Goal: Task Accomplishment & Management: Complete application form

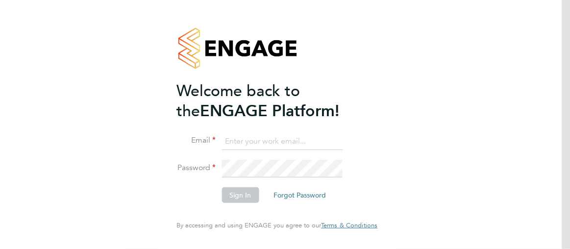
type input "esther.isaac@class1personnel.com"
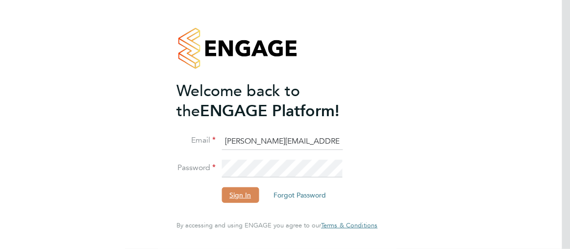
click at [239, 197] on button "Sign In" at bounding box center [240, 195] width 37 height 16
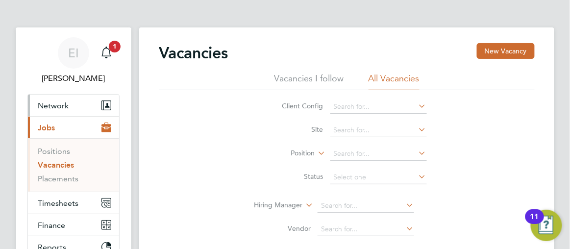
click at [55, 106] on span "Network" at bounding box center [53, 105] width 31 height 9
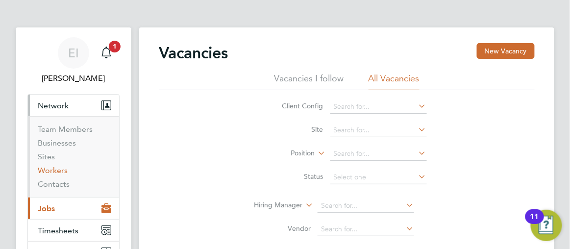
click at [58, 171] on link "Workers" at bounding box center [53, 170] width 30 height 9
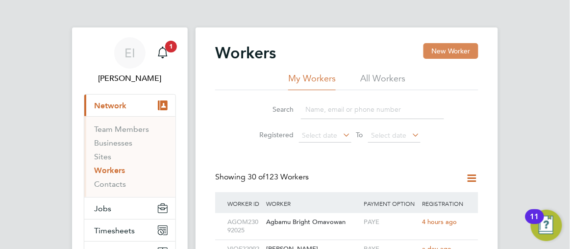
click at [438, 53] on button "New Worker" at bounding box center [450, 51] width 55 height 16
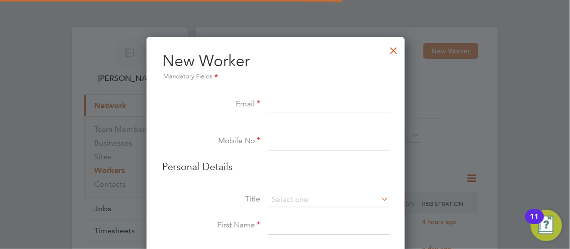
scroll to position [824, 259]
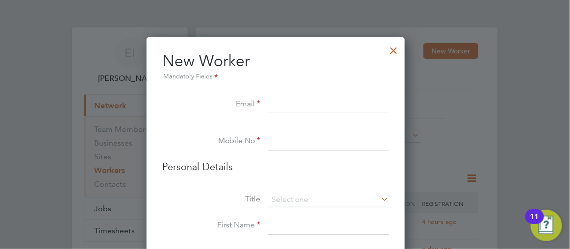
paste input "afolabikabir@gmail.com"
type input "afolabikabir@gmail.com"
click at [280, 140] on input at bounding box center [328, 142] width 121 height 18
paste input "07881170069"
type input "07881170069"
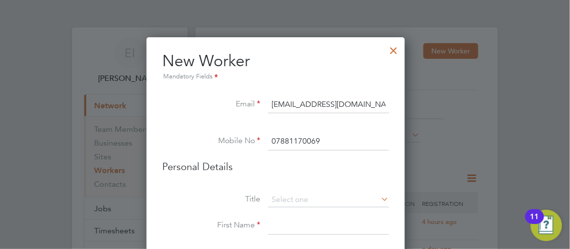
click at [441, 156] on div at bounding box center [285, 124] width 570 height 249
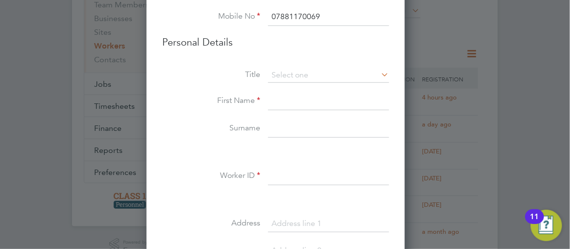
scroll to position [142, 0]
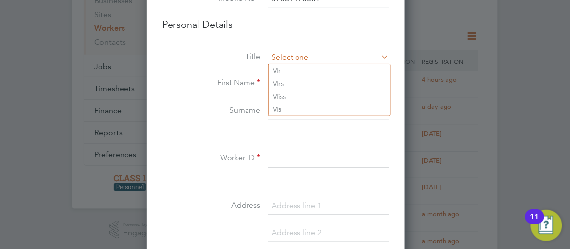
click at [304, 58] on input at bounding box center [328, 57] width 121 height 15
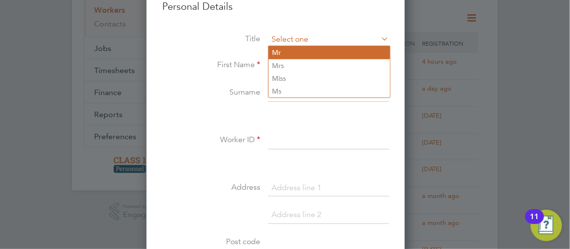
type input "Mr"
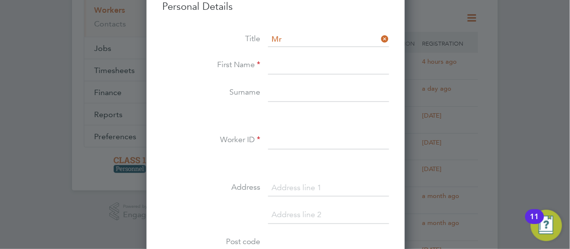
drag, startPoint x: 290, startPoint y: 64, endPoint x: 277, endPoint y: 91, distance: 29.8
click at [277, 91] on input at bounding box center [328, 93] width 121 height 18
paste input "Abdulkabir Afolabi"
type input "Abdulkabir Afolabi"
click at [290, 60] on input at bounding box center [328, 66] width 121 height 18
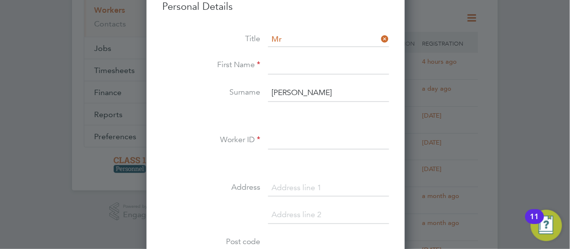
paste input "Abdulkabir Afolabi"
type input "Abdulkabir"
click at [320, 90] on input "Abdulkabir Afolabi" at bounding box center [328, 93] width 121 height 18
type input "Afolabi"
click at [286, 127] on div "Title Mr First Name Abdulkabir Surname Afolabi Worker ID Address Post code Date…" at bounding box center [275, 210] width 227 height 356
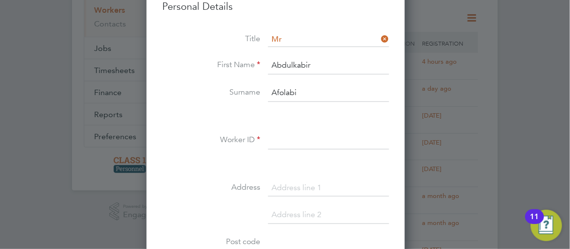
click at [287, 136] on input at bounding box center [328, 141] width 121 height 18
type input "a"
type input "ABAF23092025"
click at [282, 184] on input at bounding box center [328, 188] width 121 height 18
paste input "Whistlefish Court"
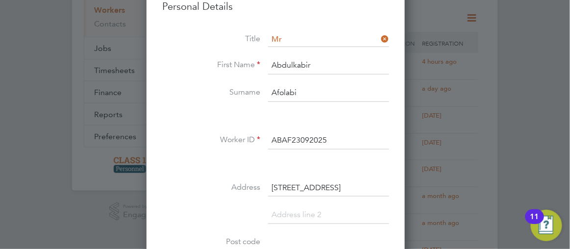
type input "79 Whistlefish Court"
click at [467, 137] on div at bounding box center [285, 124] width 570 height 249
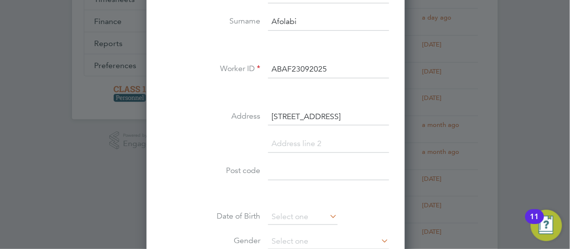
scroll to position [356, 0]
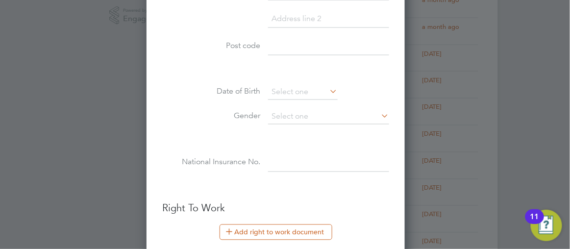
click at [291, 188] on ul "New Worker Mandatory Fields Email afolabikabir@gmail.com Mobile No 07881170069 …" at bounding box center [275, 92] width 227 height 795
click at [295, 45] on input at bounding box center [328, 47] width 121 height 18
paste input "NR5 8QL"
type input "NR5 8QL"
click at [537, 74] on div at bounding box center [285, 124] width 570 height 249
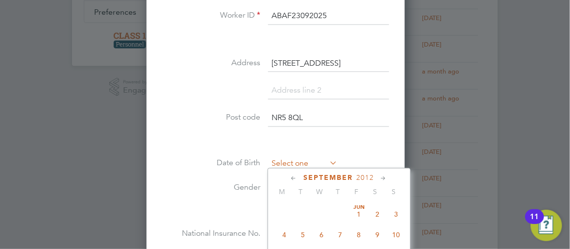
scroll to position [357, 0]
click at [287, 161] on input at bounding box center [303, 164] width 70 height 15
click at [539, 91] on div at bounding box center [285, 124] width 570 height 249
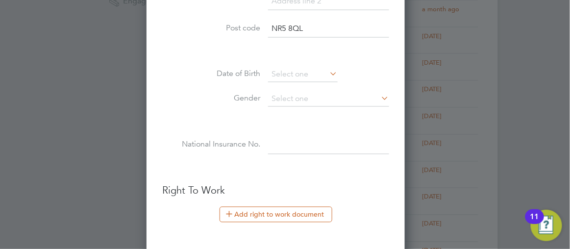
scroll to position [392, 0]
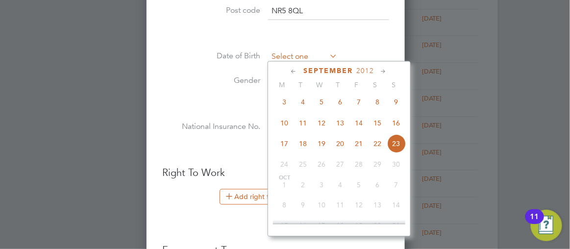
click at [299, 55] on input at bounding box center [303, 57] width 70 height 15
click at [299, 70] on icon at bounding box center [294, 72] width 9 height 11
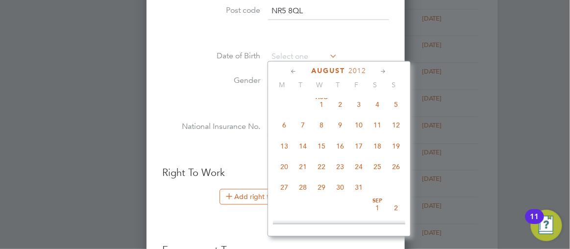
click at [299, 70] on icon at bounding box center [294, 72] width 9 height 11
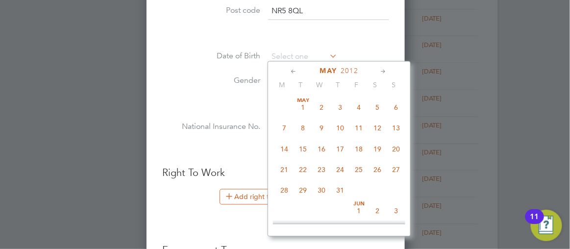
click at [299, 70] on icon at bounding box center [294, 72] width 9 height 11
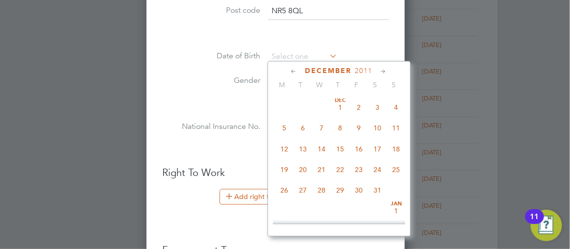
click at [299, 70] on icon at bounding box center [294, 72] width 9 height 11
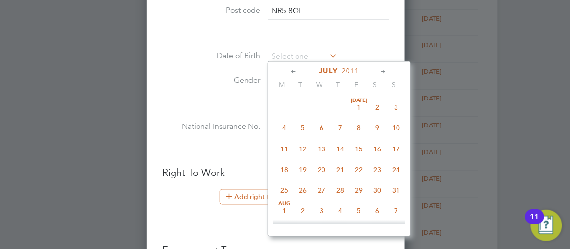
click at [299, 70] on icon at bounding box center [294, 72] width 9 height 11
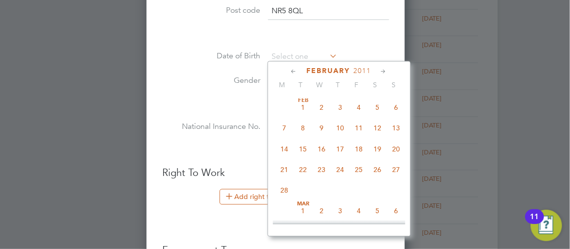
click at [299, 70] on icon at bounding box center [294, 72] width 9 height 11
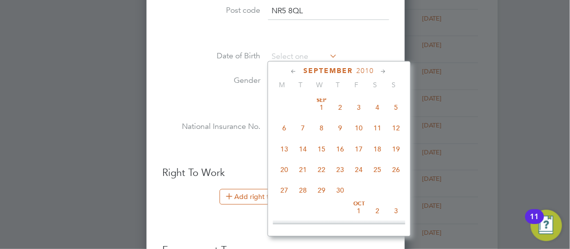
click at [299, 70] on icon at bounding box center [294, 72] width 9 height 11
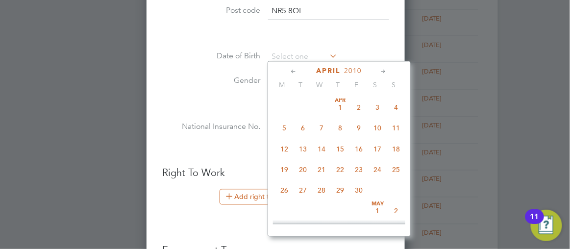
click at [299, 70] on icon at bounding box center [294, 72] width 9 height 11
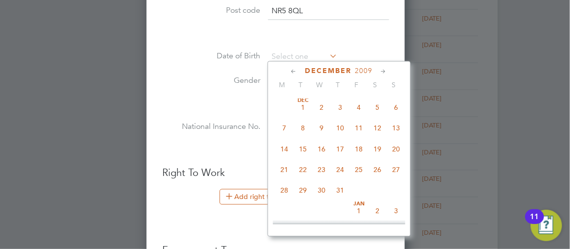
click at [299, 70] on icon at bounding box center [294, 72] width 9 height 11
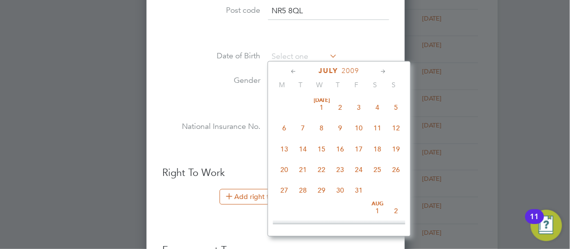
click at [299, 70] on icon at bounding box center [294, 72] width 9 height 11
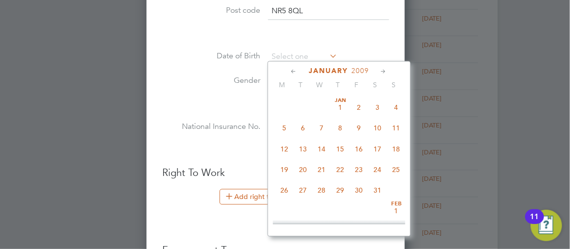
click at [299, 70] on icon at bounding box center [294, 72] width 9 height 11
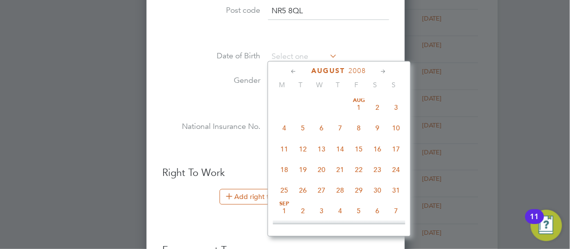
click at [299, 70] on icon at bounding box center [294, 72] width 9 height 11
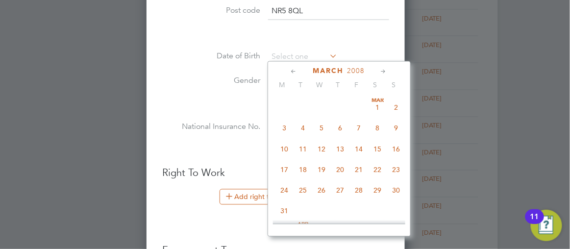
click at [299, 70] on icon at bounding box center [294, 72] width 9 height 11
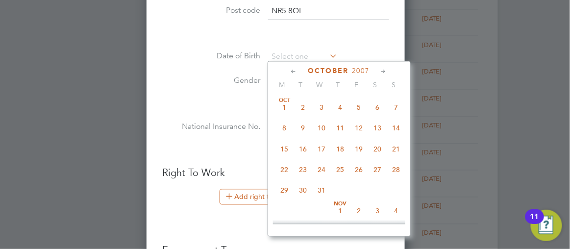
click at [299, 70] on icon at bounding box center [294, 72] width 9 height 11
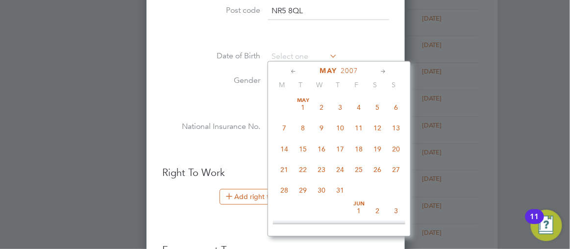
click at [299, 70] on icon at bounding box center [294, 72] width 9 height 11
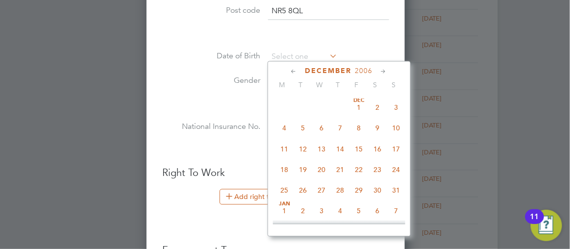
click at [299, 70] on icon at bounding box center [294, 72] width 9 height 11
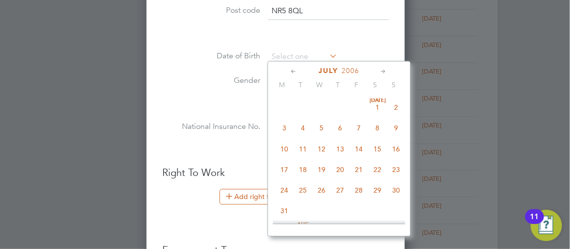
click at [299, 70] on icon at bounding box center [294, 72] width 9 height 11
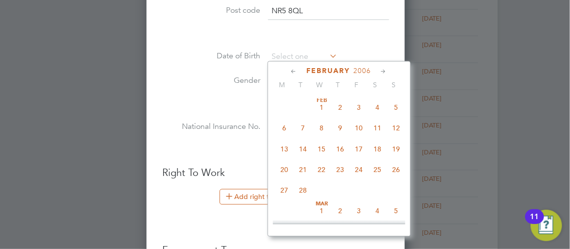
click at [299, 70] on icon at bounding box center [294, 72] width 9 height 11
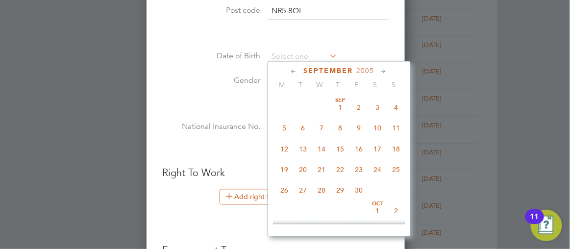
click at [299, 70] on icon at bounding box center [294, 72] width 9 height 11
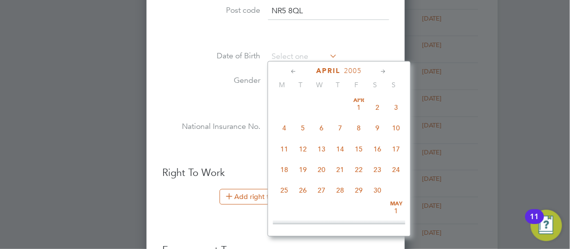
click at [299, 70] on icon at bounding box center [294, 72] width 9 height 11
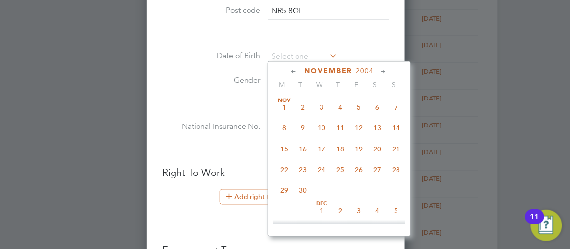
click at [299, 70] on icon at bounding box center [294, 72] width 9 height 11
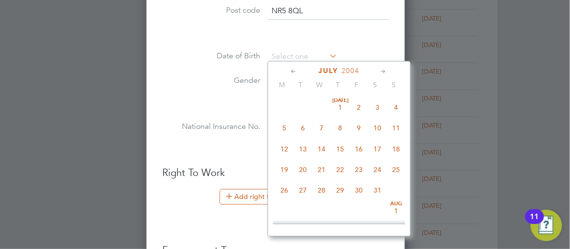
click at [299, 70] on icon at bounding box center [294, 72] width 9 height 11
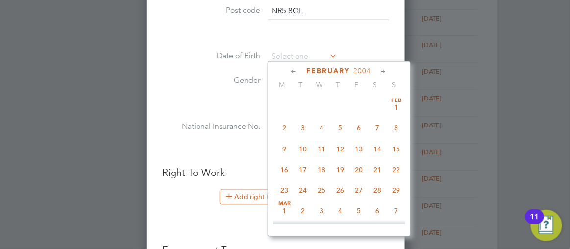
click at [299, 70] on icon at bounding box center [294, 72] width 9 height 11
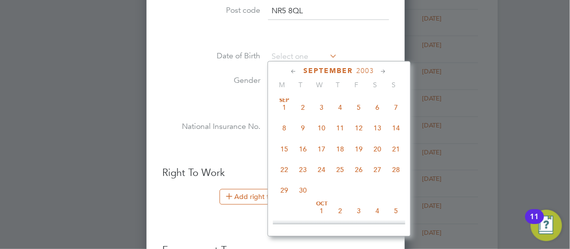
click at [299, 70] on icon at bounding box center [294, 72] width 9 height 11
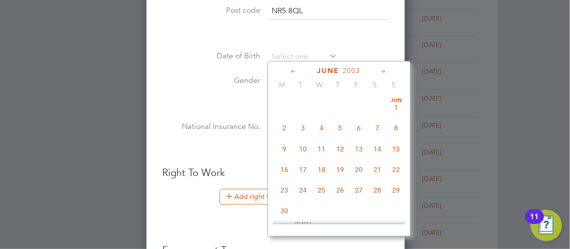
click at [299, 70] on icon at bounding box center [294, 72] width 9 height 11
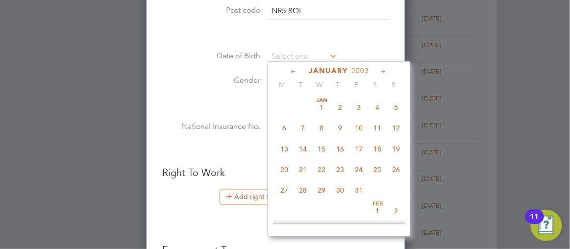
click at [299, 70] on icon at bounding box center [294, 72] width 9 height 11
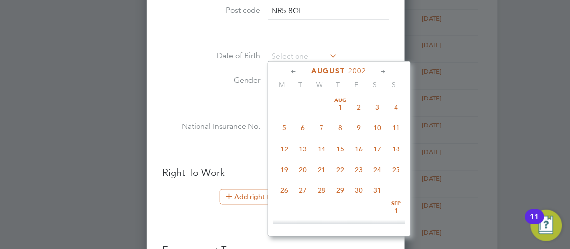
click at [299, 70] on icon at bounding box center [294, 72] width 9 height 11
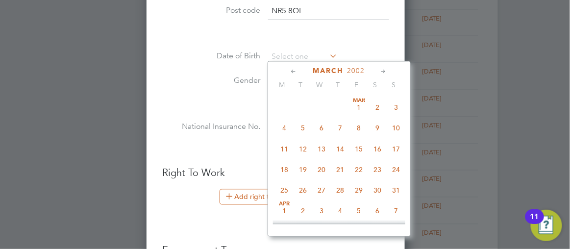
click at [299, 70] on icon at bounding box center [294, 72] width 9 height 11
click at [299, 71] on icon at bounding box center [294, 72] width 9 height 11
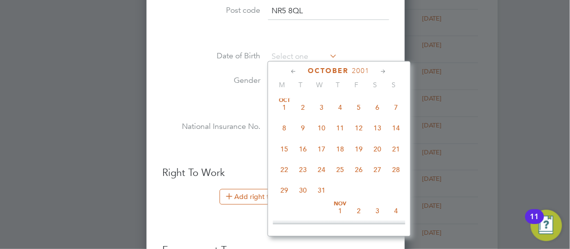
click at [299, 71] on icon at bounding box center [294, 72] width 9 height 11
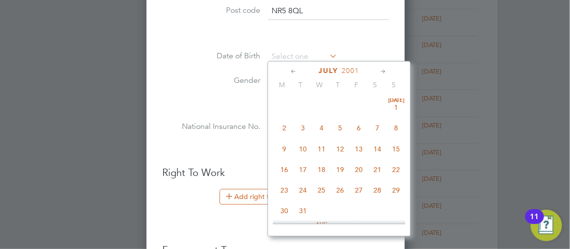
click at [299, 71] on icon at bounding box center [294, 72] width 9 height 11
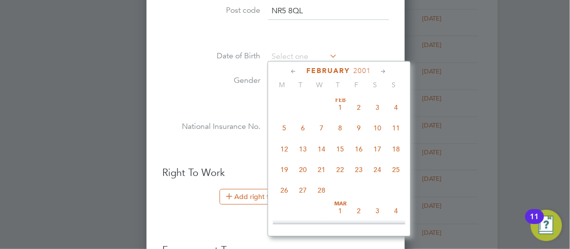
click at [299, 71] on icon at bounding box center [294, 72] width 9 height 11
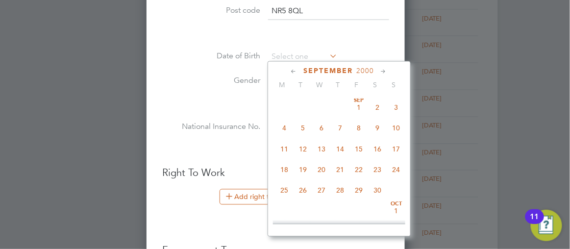
click at [299, 71] on icon at bounding box center [294, 72] width 9 height 11
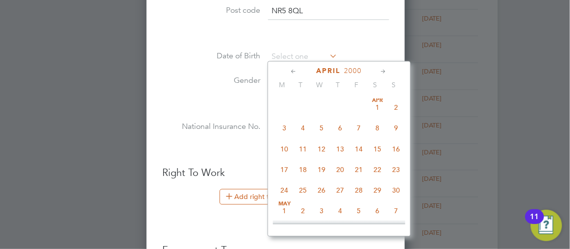
click at [299, 71] on icon at bounding box center [294, 72] width 9 height 11
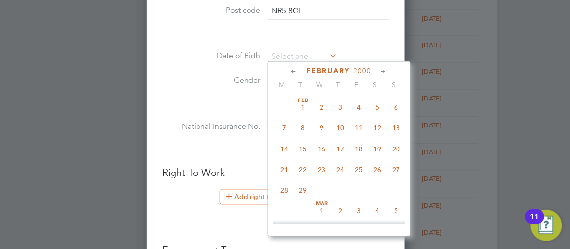
click at [299, 71] on icon at bounding box center [294, 72] width 9 height 11
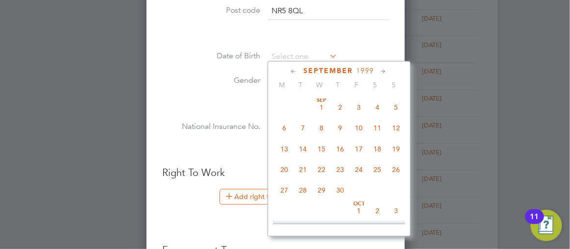
click at [299, 71] on icon at bounding box center [294, 72] width 9 height 11
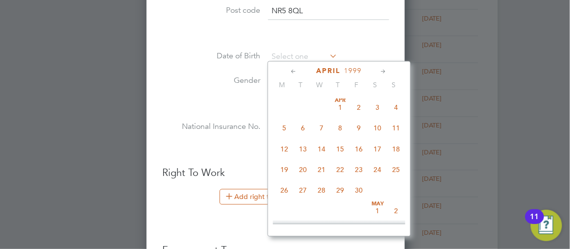
click at [299, 71] on icon at bounding box center [294, 72] width 9 height 11
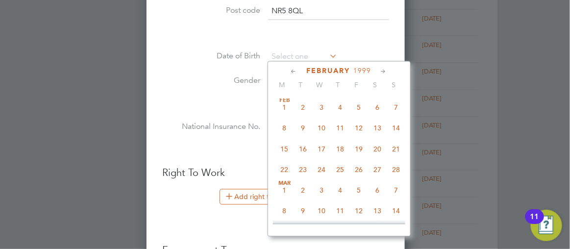
click at [299, 71] on icon at bounding box center [294, 72] width 9 height 11
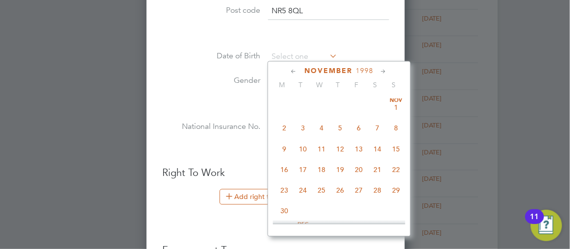
click at [299, 71] on icon at bounding box center [294, 72] width 9 height 11
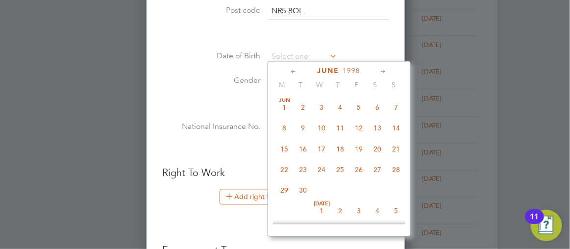
click at [299, 71] on icon at bounding box center [294, 72] width 9 height 11
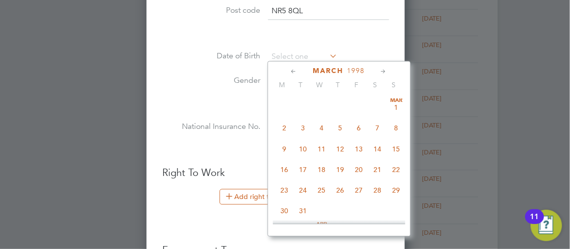
click at [299, 71] on icon at bounding box center [294, 72] width 9 height 11
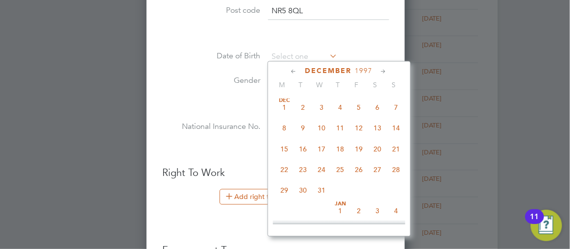
click at [299, 71] on icon at bounding box center [294, 72] width 9 height 11
click at [389, 70] on icon at bounding box center [383, 72] width 9 height 11
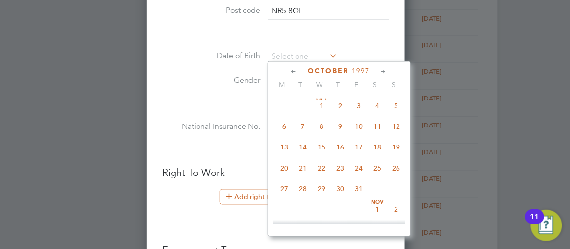
click at [389, 70] on icon at bounding box center [383, 72] width 9 height 11
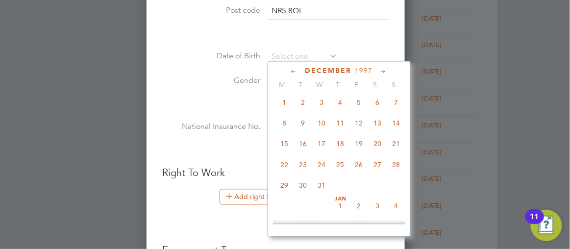
click at [389, 70] on icon at bounding box center [383, 72] width 9 height 11
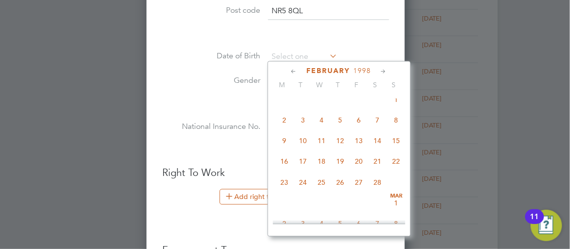
click at [389, 70] on icon at bounding box center [383, 72] width 9 height 11
click at [310, 127] on span "3" at bounding box center [303, 119] width 19 height 19
type input "03 Mar 1998"
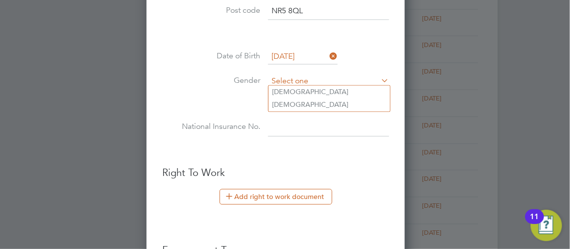
click at [310, 76] on input at bounding box center [328, 82] width 121 height 15
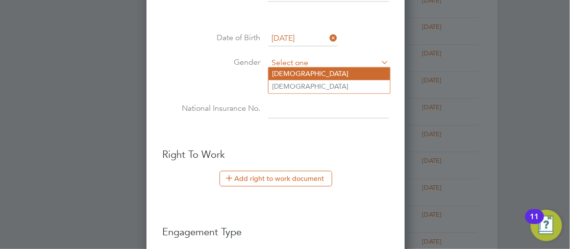
type input "Male"
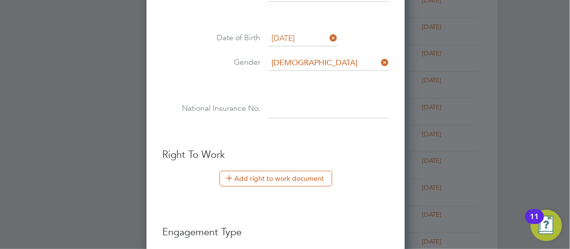
paste input "RZ167905B"
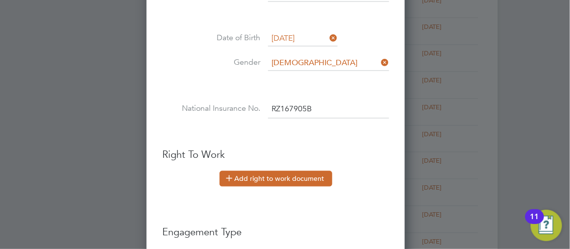
type input "RZ 16 79 05 B"
click at [273, 176] on button "Add right to work document" at bounding box center [276, 179] width 113 height 16
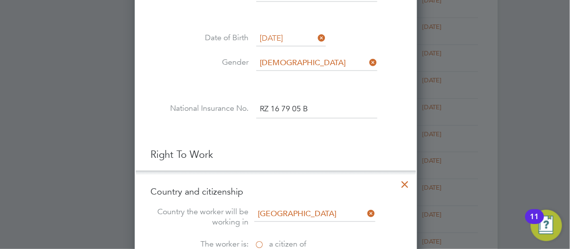
click at [499, 179] on div at bounding box center [285, 124] width 570 height 249
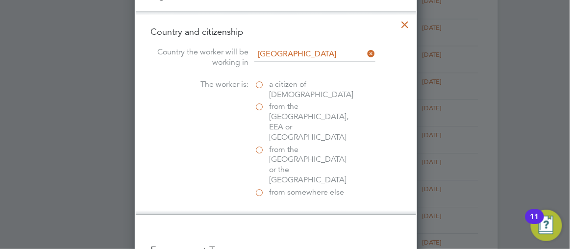
scroll to position [588, 0]
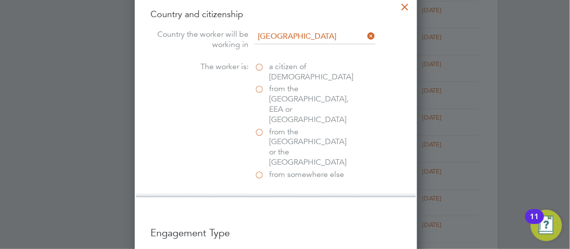
click at [267, 170] on label "from somewhere else" at bounding box center [303, 175] width 98 height 10
click at [0, 0] on input "from somewhere else" at bounding box center [0, 0] width 0 height 0
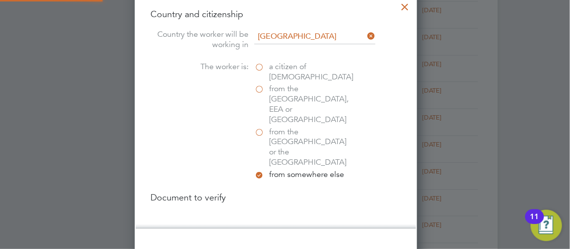
scroll to position [1024, 282]
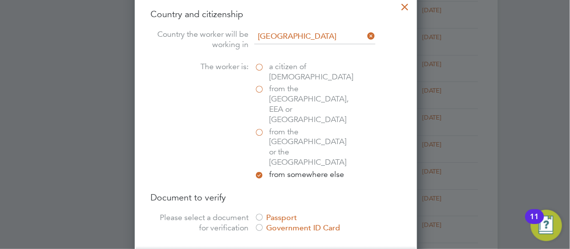
click at [264, 213] on div at bounding box center [259, 218] width 10 height 10
click at [521, 130] on div at bounding box center [285, 124] width 570 height 249
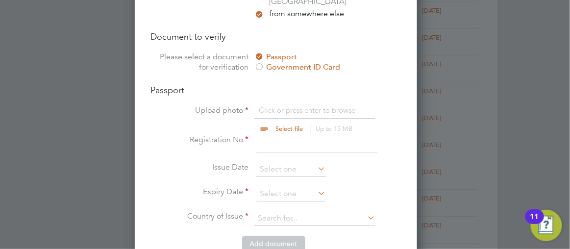
scroll to position [766, 0]
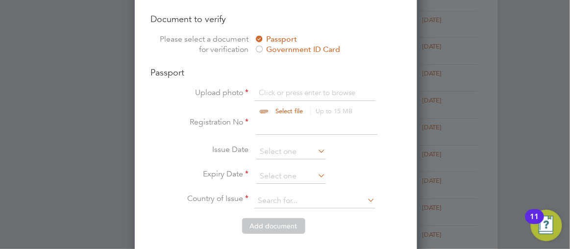
click at [272, 88] on input "file" at bounding box center [299, 102] width 154 height 29
type input "C:\fakepath\passportabd.pdf"
click at [272, 117] on input at bounding box center [316, 126] width 121 height 18
type input "B50626015"
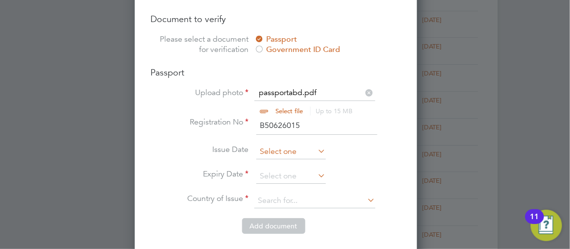
click at [302, 145] on input at bounding box center [291, 152] width 70 height 15
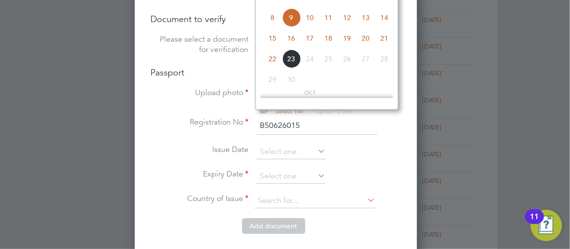
scroll to position [294, 0]
click at [539, 100] on div at bounding box center [285, 124] width 570 height 249
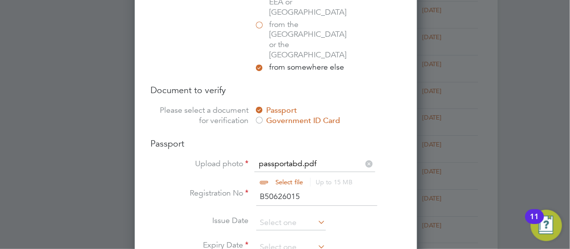
scroll to position [677, 0]
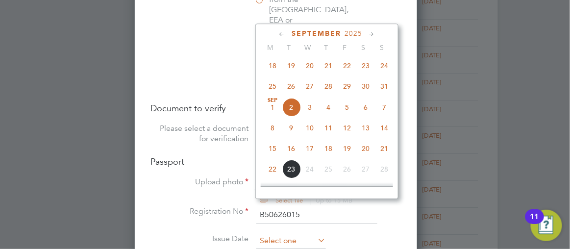
click at [286, 234] on input at bounding box center [291, 241] width 70 height 15
click at [287, 34] on icon at bounding box center [281, 34] width 9 height 11
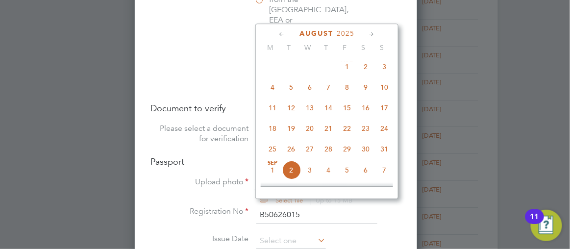
click at [287, 34] on icon at bounding box center [281, 34] width 9 height 11
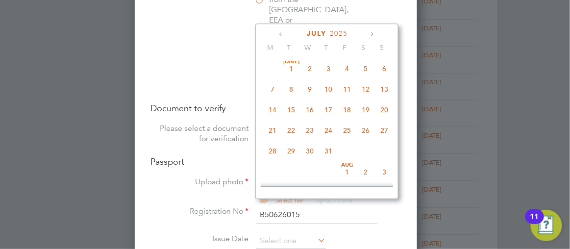
click at [287, 34] on icon at bounding box center [281, 34] width 9 height 11
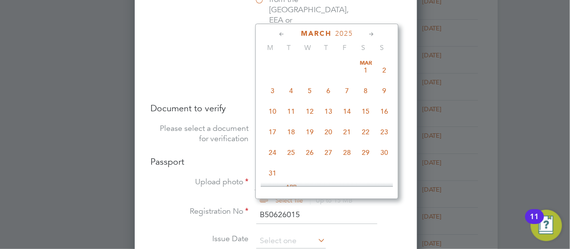
click at [287, 34] on icon at bounding box center [281, 34] width 9 height 11
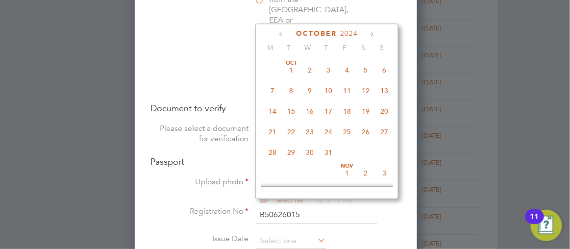
click at [287, 34] on icon at bounding box center [281, 34] width 9 height 11
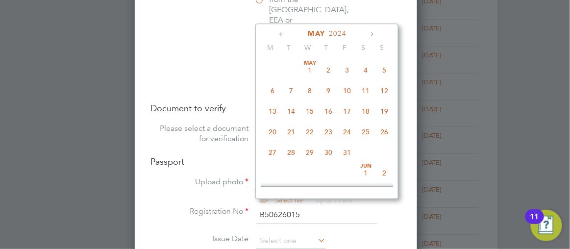
click at [287, 34] on icon at bounding box center [281, 34] width 9 height 11
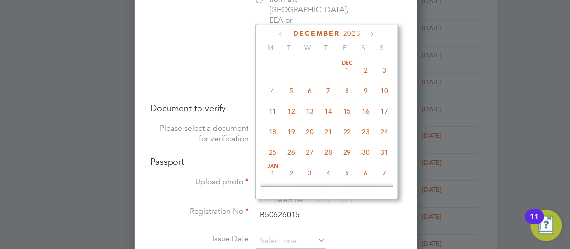
click at [287, 34] on icon at bounding box center [281, 34] width 9 height 11
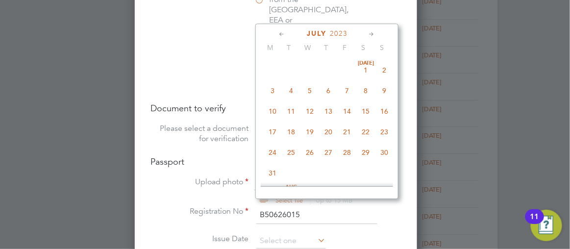
click at [287, 34] on icon at bounding box center [281, 34] width 9 height 11
click at [376, 35] on icon at bounding box center [371, 34] width 9 height 11
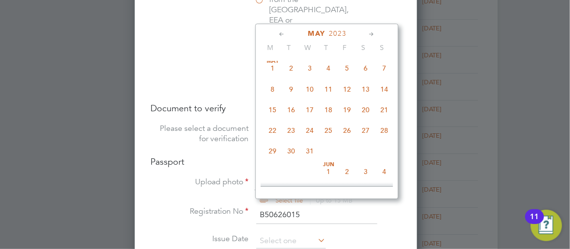
click at [376, 35] on icon at bounding box center [371, 34] width 9 height 11
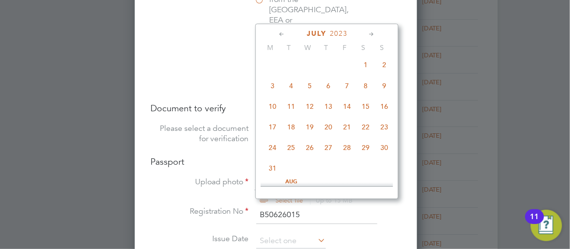
click at [376, 35] on icon at bounding box center [371, 34] width 9 height 11
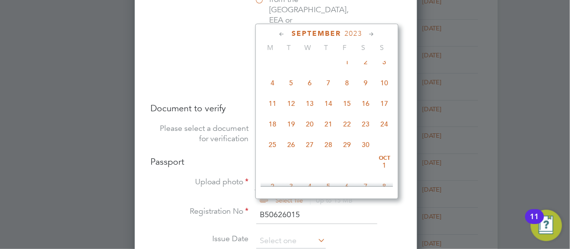
click at [300, 131] on span "19" at bounding box center [291, 124] width 19 height 19
type input "19 Sep 2023"
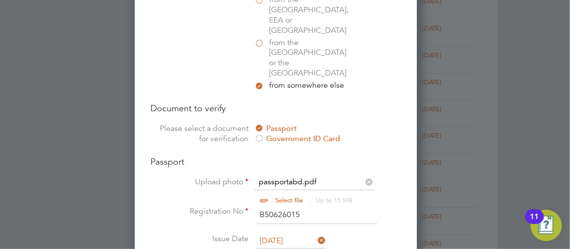
scroll to position [357, 0]
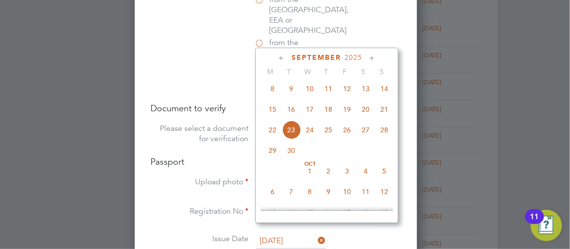
click at [376, 57] on icon at bounding box center [371, 58] width 9 height 11
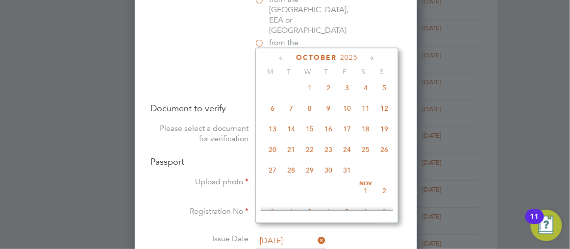
click at [376, 57] on icon at bounding box center [371, 58] width 9 height 11
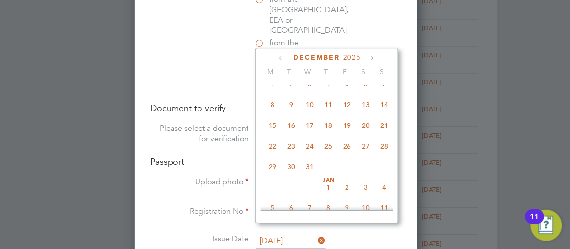
click at [376, 57] on icon at bounding box center [371, 58] width 9 height 11
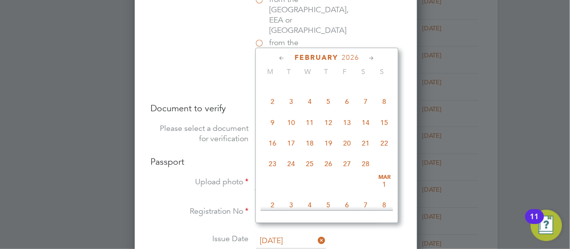
click at [376, 57] on icon at bounding box center [371, 58] width 9 height 11
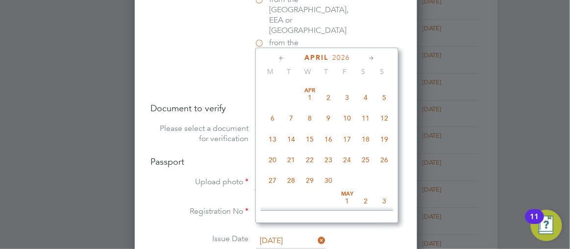
click at [376, 57] on icon at bounding box center [371, 58] width 9 height 11
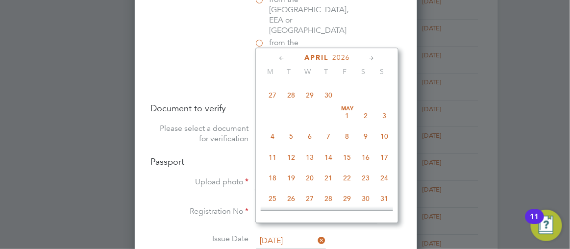
click at [376, 57] on icon at bounding box center [371, 58] width 9 height 11
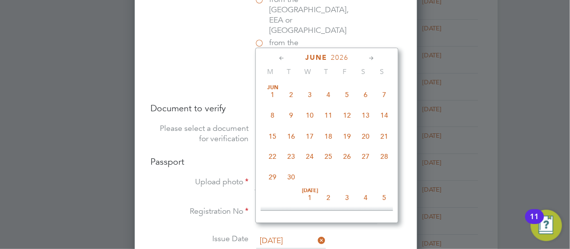
click at [376, 57] on icon at bounding box center [371, 58] width 9 height 11
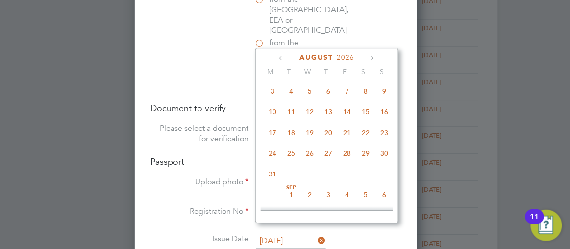
click at [376, 57] on icon at bounding box center [371, 58] width 9 height 11
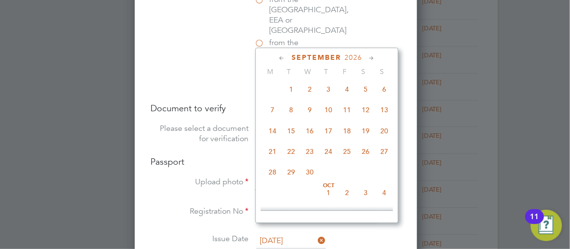
click at [376, 57] on icon at bounding box center [371, 58] width 9 height 11
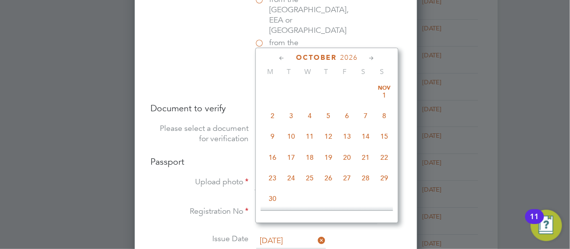
click at [376, 57] on icon at bounding box center [371, 58] width 9 height 11
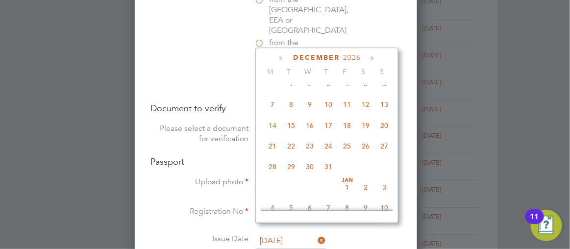
click at [376, 57] on icon at bounding box center [371, 58] width 9 height 11
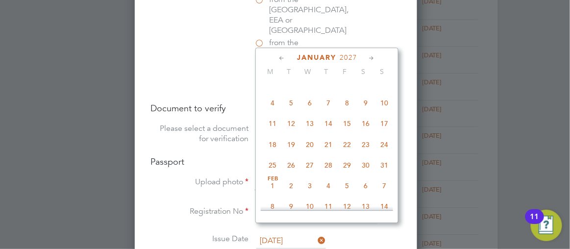
click at [376, 57] on icon at bounding box center [371, 58] width 9 height 11
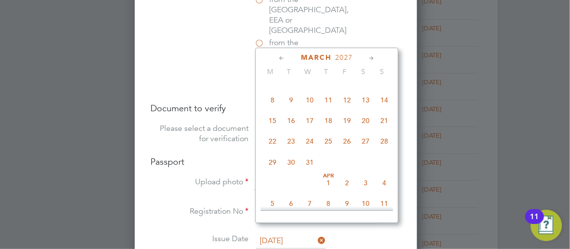
click at [376, 57] on icon at bounding box center [371, 58] width 9 height 11
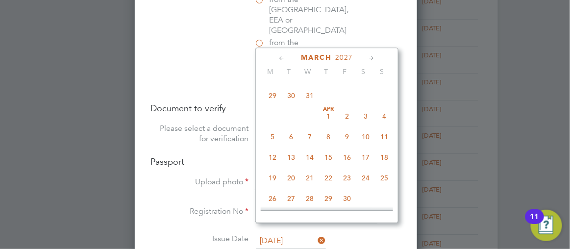
click at [376, 57] on icon at bounding box center [371, 58] width 9 height 11
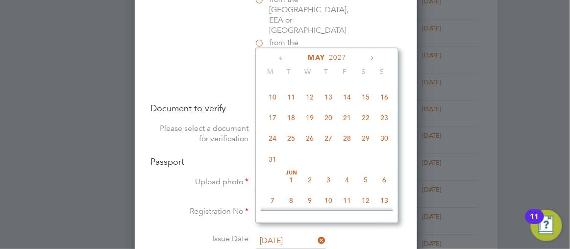
click at [376, 57] on icon at bounding box center [371, 58] width 9 height 11
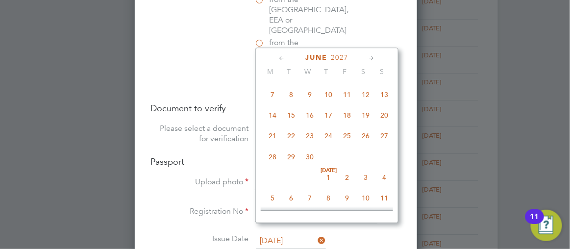
click at [376, 57] on icon at bounding box center [371, 58] width 9 height 11
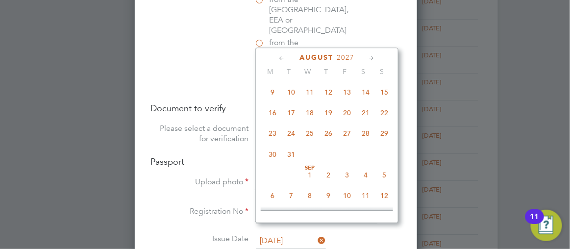
click at [376, 57] on icon at bounding box center [371, 58] width 9 height 11
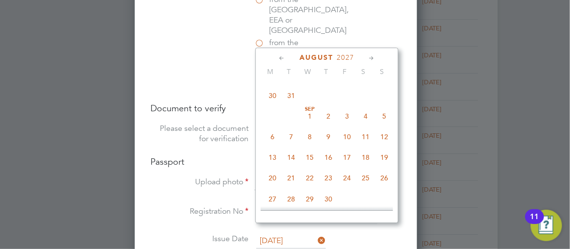
click at [376, 57] on icon at bounding box center [371, 58] width 9 height 11
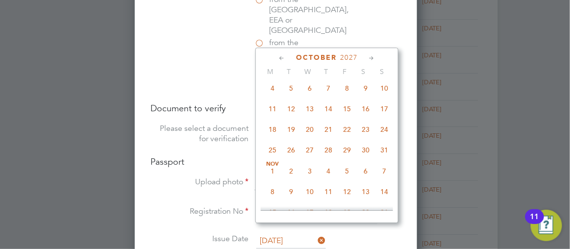
click at [376, 57] on icon at bounding box center [371, 58] width 9 height 11
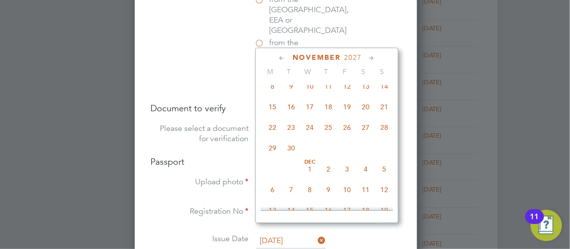
click at [376, 57] on icon at bounding box center [371, 58] width 9 height 11
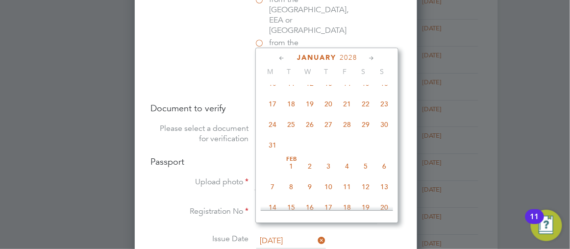
click at [376, 57] on icon at bounding box center [371, 58] width 9 height 11
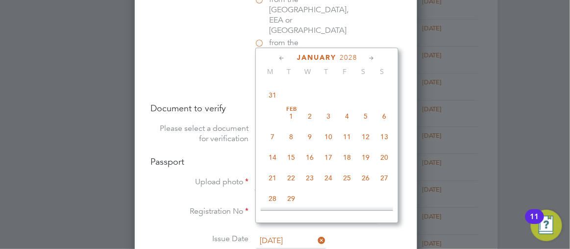
click at [376, 57] on icon at bounding box center [371, 58] width 9 height 11
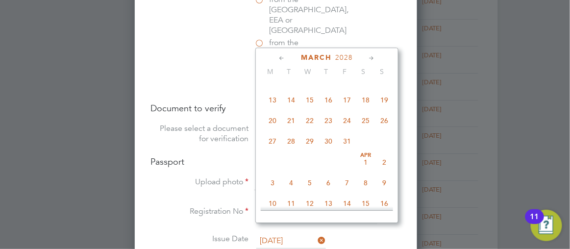
click at [376, 57] on icon at bounding box center [371, 58] width 9 height 11
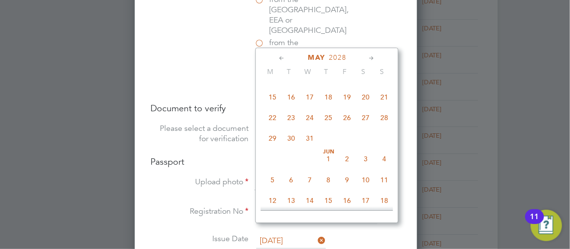
click at [376, 57] on icon at bounding box center [371, 58] width 9 height 11
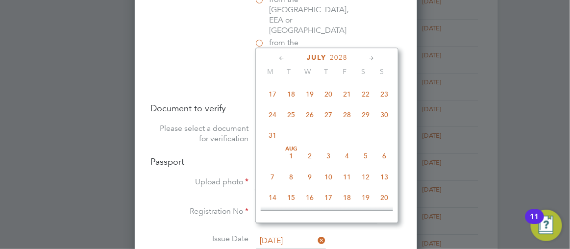
click at [376, 57] on icon at bounding box center [371, 58] width 9 height 11
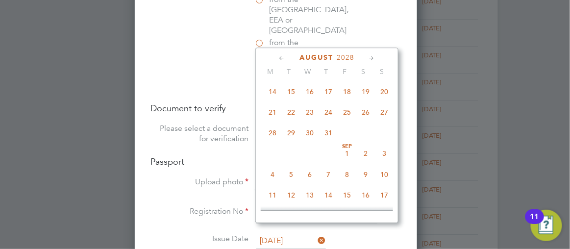
click at [376, 57] on icon at bounding box center [371, 58] width 9 height 11
click at [282, 120] on span "18" at bounding box center [272, 110] width 19 height 19
type input "18 Sep 2028"
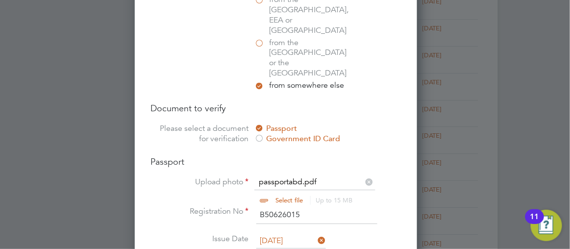
click at [505, 138] on div at bounding box center [285, 124] width 570 height 249
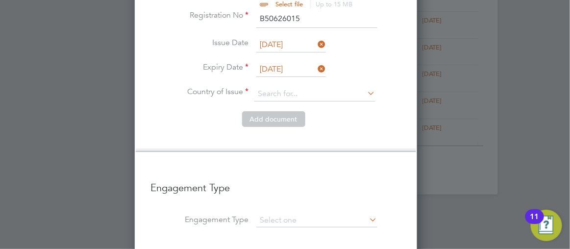
scroll to position [891, 0]
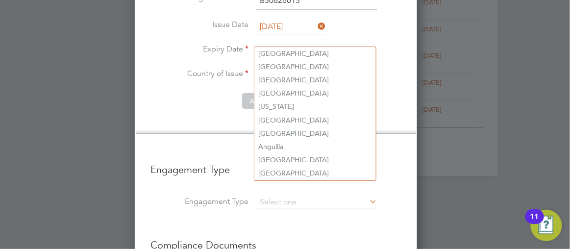
click at [303, 69] on input at bounding box center [314, 76] width 121 height 15
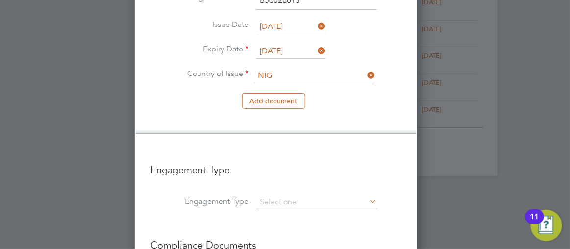
click at [284, 65] on li "Nig eria" at bounding box center [315, 66] width 122 height 13
type input "Nigeria"
click at [284, 93] on button "Add document" at bounding box center [273, 101] width 63 height 16
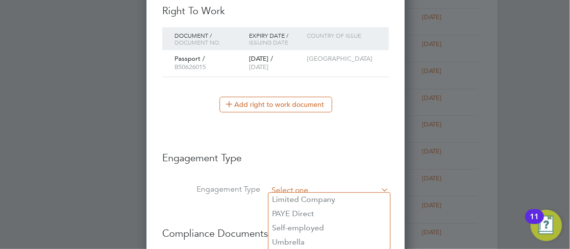
click at [286, 184] on input at bounding box center [328, 191] width 121 height 14
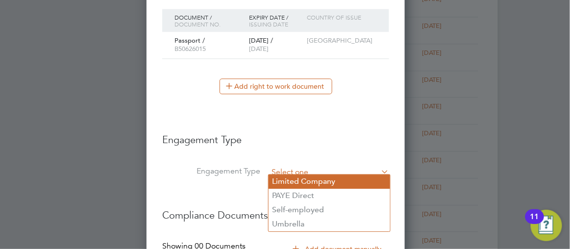
scroll to position [590, 0]
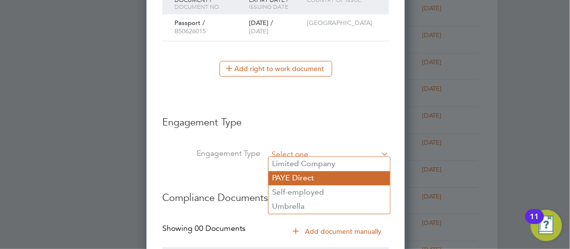
type input "PAYE Direct"
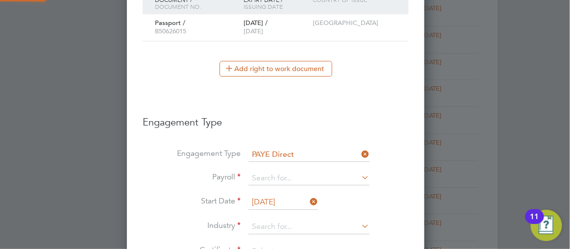
scroll to position [1176, 298]
click at [360, 174] on icon at bounding box center [360, 178] width 0 height 14
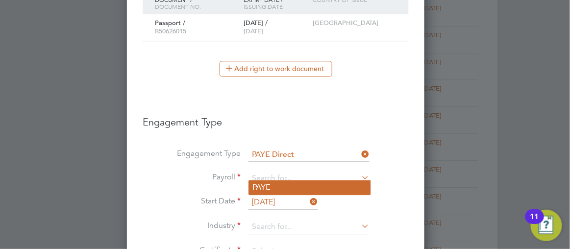
type input "PAYE"
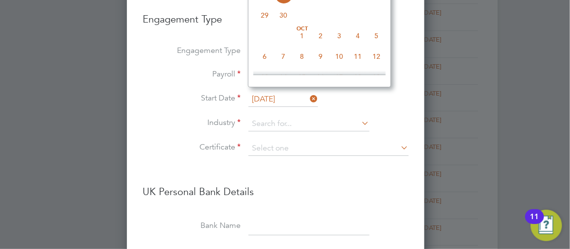
scroll to position [697, 0]
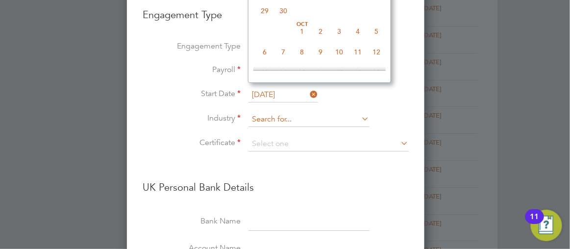
click at [285, 113] on input at bounding box center [309, 119] width 121 height 15
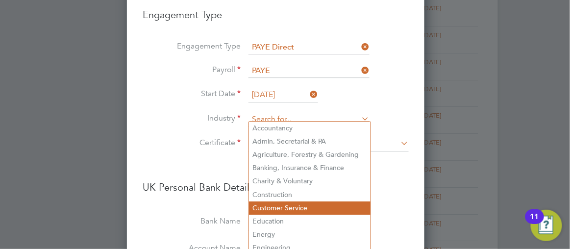
type input "Customer Service"
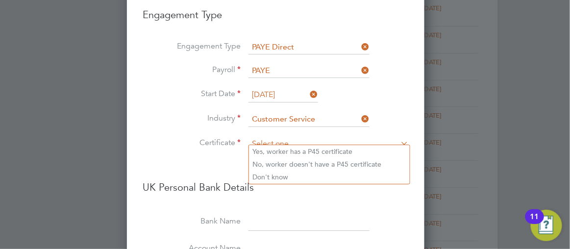
click at [288, 139] on input at bounding box center [329, 144] width 160 height 15
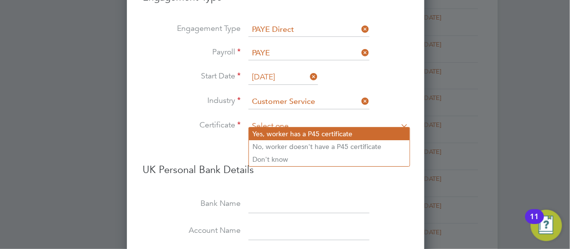
scroll to position [733, 0]
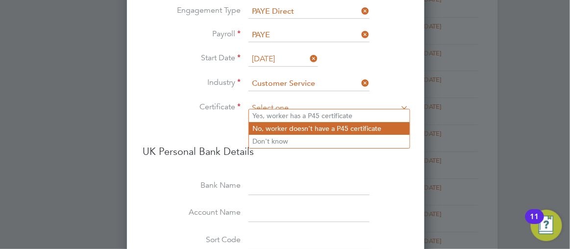
type input "No, worker doesn't have a P45 certificate"
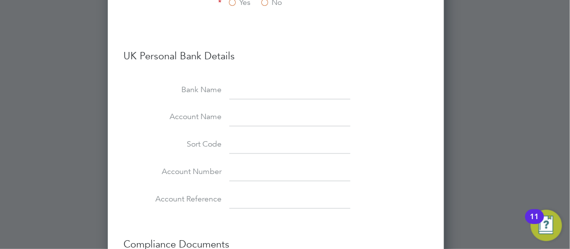
scroll to position [1111, 0]
click at [518, 106] on div at bounding box center [285, 124] width 570 height 249
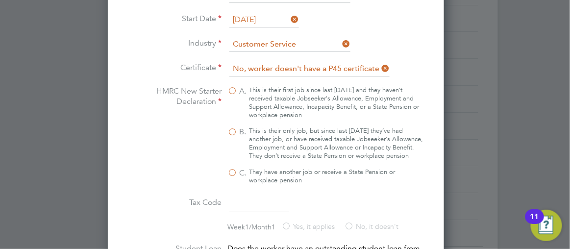
scroll to position [754, 0]
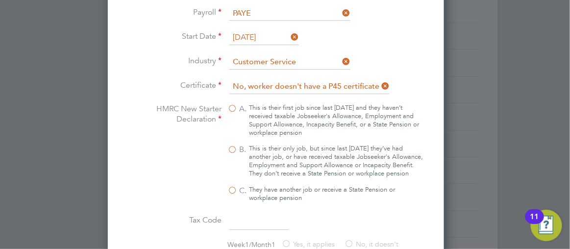
click at [241, 145] on label "B. This is their only job, but since last 6 April they’ve had another job, or h…" at bounding box center [325, 161] width 196 height 33
click at [0, 0] on input "B. This is their only job, but since last 6 April they’ve had another job, or h…" at bounding box center [0, 0] width 0 height 0
type input "1257L"
click at [495, 159] on div at bounding box center [285, 124] width 570 height 249
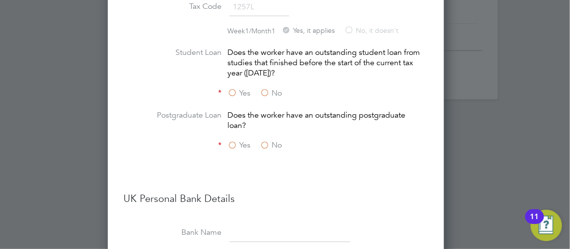
scroll to position [986, 0]
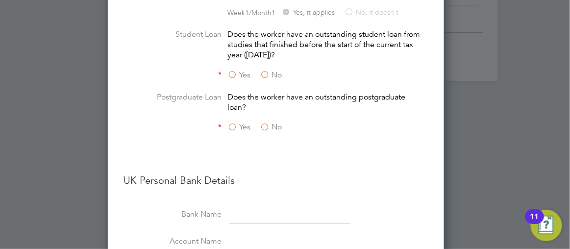
click at [277, 80] on label "No" at bounding box center [271, 75] width 22 height 10
click at [0, 0] on input "No" at bounding box center [0, 0] width 0 height 0
click at [273, 127] on label "No" at bounding box center [271, 127] width 22 height 10
click at [0, 0] on input "No" at bounding box center [0, 0] width 0 height 0
click at [501, 143] on div at bounding box center [285, 124] width 570 height 249
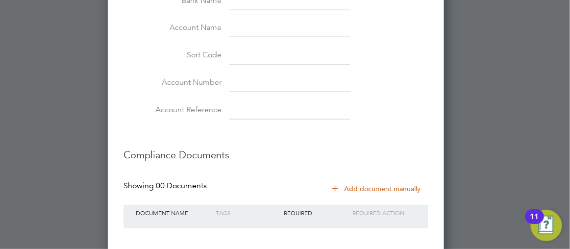
scroll to position [1253, 0]
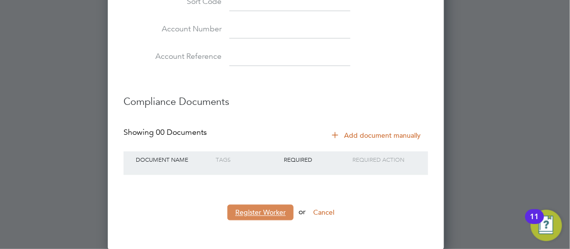
click at [265, 214] on button "Register Worker" at bounding box center [260, 213] width 66 height 16
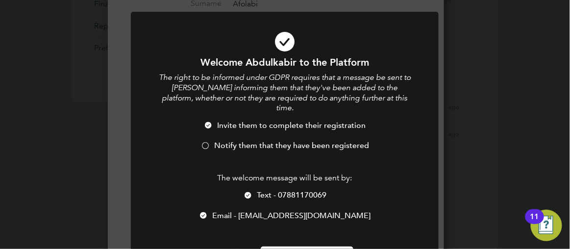
click at [203, 142] on div at bounding box center [205, 147] width 10 height 10
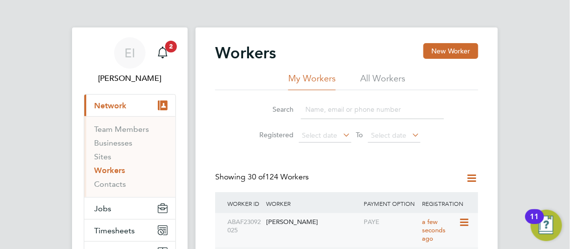
click at [306, 223] on div "Abdulkabir Afolabi" at bounding box center [313, 222] width 98 height 18
click at [308, 220] on div "Abdulkabir Afolabi" at bounding box center [313, 222] width 98 height 18
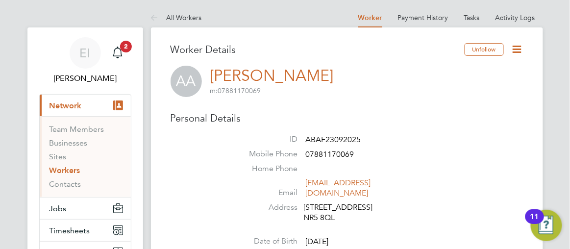
click at [516, 49] on icon at bounding box center [517, 49] width 12 height 12
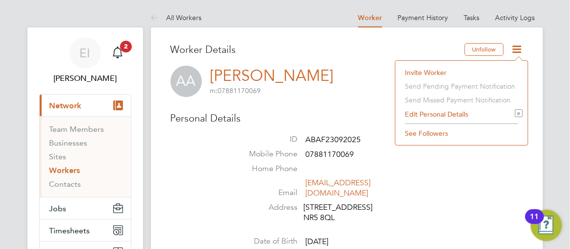
click at [417, 116] on li "Edit Personal Details e" at bounding box center [461, 114] width 123 height 14
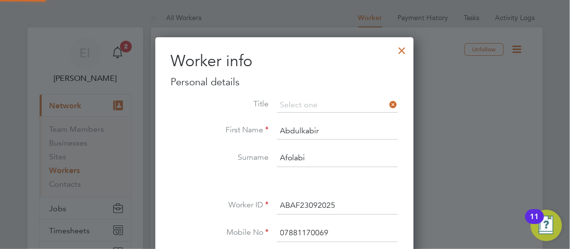
scroll to position [549, 259]
click at [293, 116] on li "Mr" at bounding box center [338, 118] width 122 height 13
type input "Mr"
click at [481, 114] on div at bounding box center [285, 124] width 570 height 249
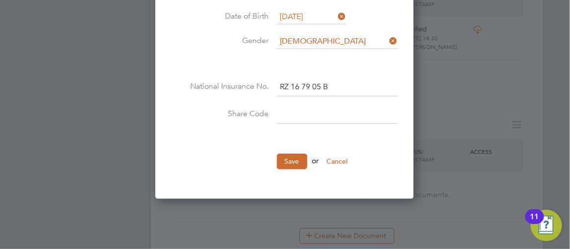
scroll to position [410, 0]
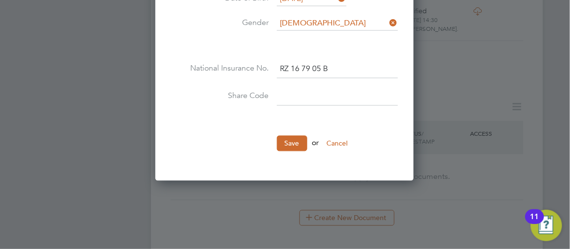
click at [284, 93] on input at bounding box center [337, 97] width 121 height 18
type input "WT6KG86GR"
click at [292, 140] on button "Save" at bounding box center [292, 144] width 30 height 16
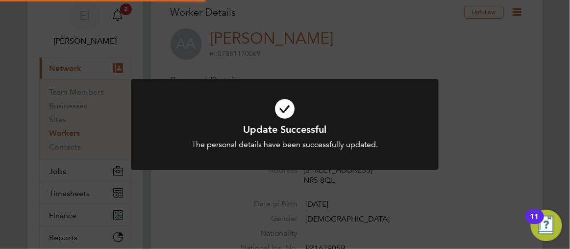
scroll to position [0, 0]
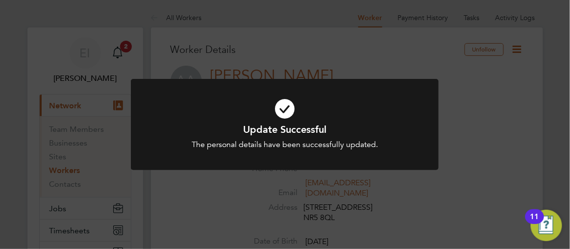
click at [501, 119] on div "Update Successful The personal details have been successfully updated. Cancel O…" at bounding box center [285, 124] width 570 height 249
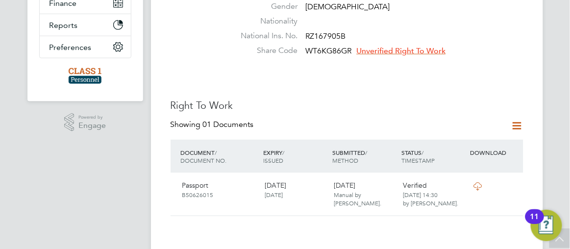
scroll to position [267, 0]
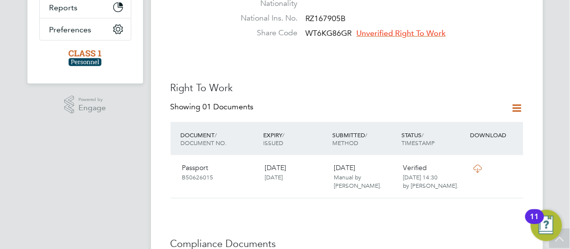
click at [387, 28] on span "Unverified Right To Work" at bounding box center [401, 33] width 89 height 10
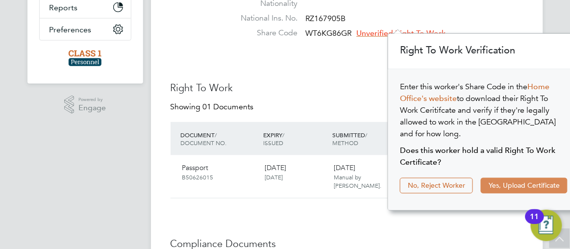
click at [497, 178] on button "Yes, Upload Certificate" at bounding box center [524, 186] width 87 height 16
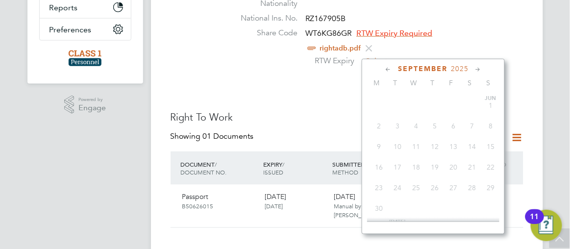
scroll to position [357, 0]
click at [384, 54] on input at bounding box center [398, 61] width 70 height 15
click at [478, 69] on icon at bounding box center [477, 69] width 9 height 11
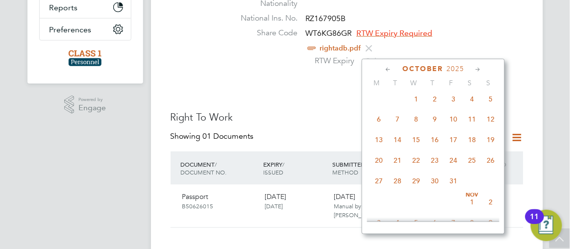
click at [478, 69] on icon at bounding box center [477, 69] width 9 height 11
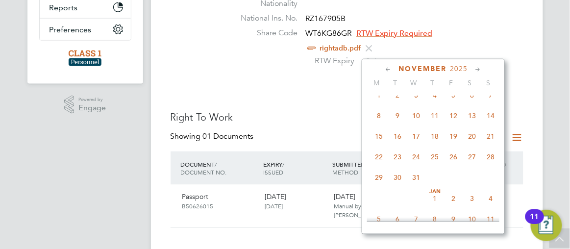
click at [478, 69] on icon at bounding box center [477, 69] width 9 height 11
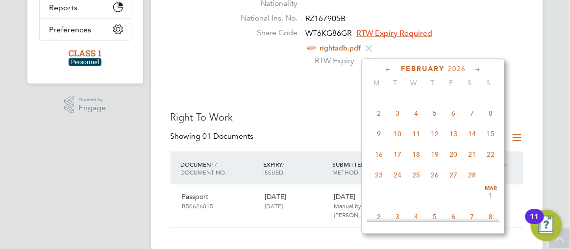
click at [478, 69] on icon at bounding box center [477, 69] width 9 height 11
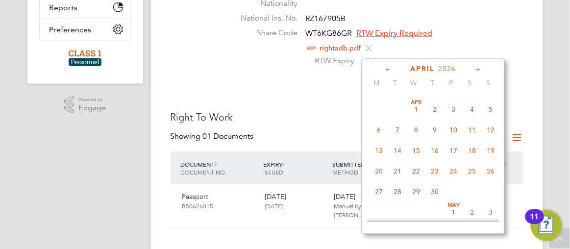
click at [386, 70] on icon at bounding box center [388, 69] width 9 height 11
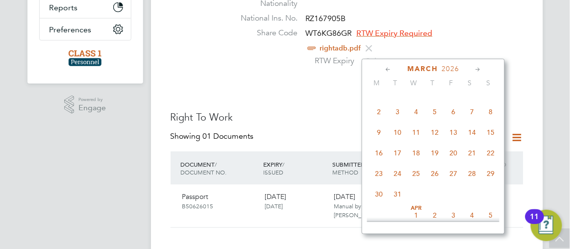
click at [386, 70] on icon at bounding box center [388, 69] width 9 height 11
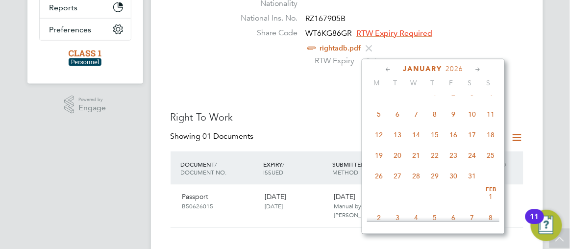
click at [452, 165] on span "23" at bounding box center [453, 156] width 19 height 19
type input "23 Jan 2026"
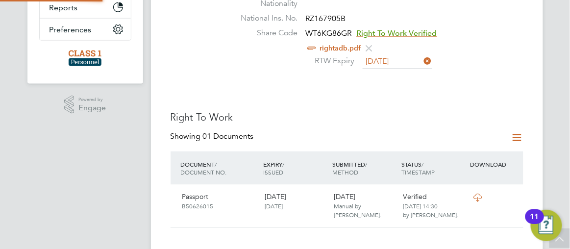
scroll to position [9, 80]
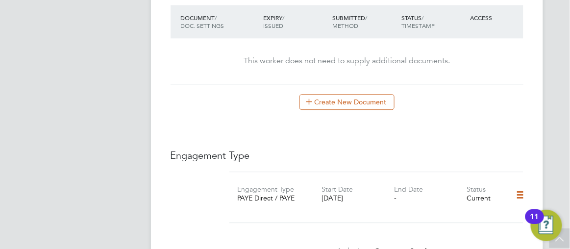
scroll to position [588, 0]
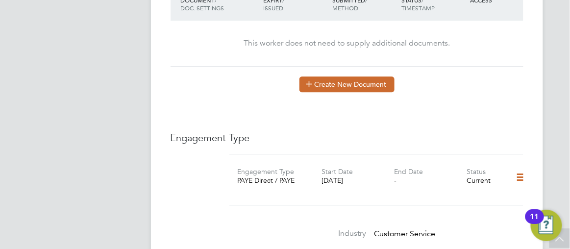
click at [330, 76] on button "Create New Document" at bounding box center [346, 84] width 95 height 16
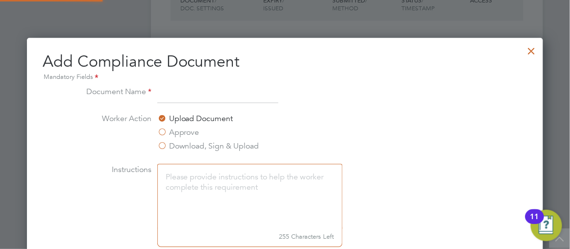
scroll to position [512, 516]
type input "DBS"
click at [432, 137] on li "Worker Action Upload Document Approve Download, Sign & Upload" at bounding box center [285, 138] width 414 height 51
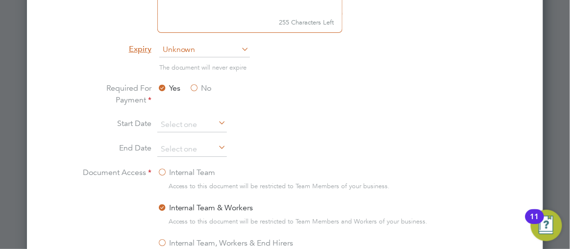
scroll to position [820, 0]
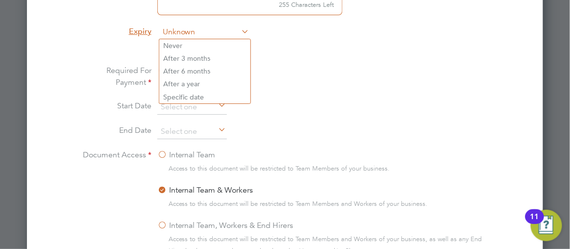
click at [171, 28] on span "Unknown" at bounding box center [204, 32] width 91 height 15
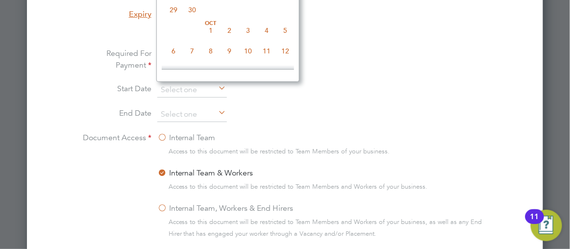
scroll to position [836, 0]
click at [328, 80] on li "Required For Payment Yes No" at bounding box center [285, 66] width 414 height 35
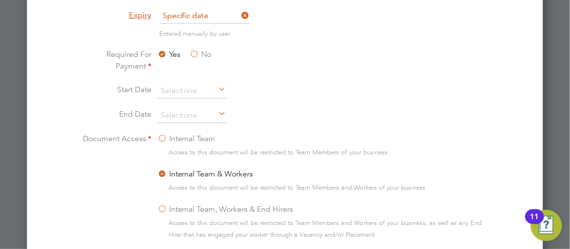
click at [195, 51] on label "No" at bounding box center [201, 55] width 22 height 12
click at [0, 0] on input "No" at bounding box center [0, 0] width 0 height 0
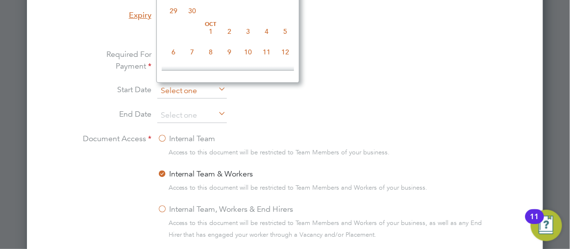
click at [193, 91] on input at bounding box center [192, 91] width 70 height 15
type input "[DATE]"
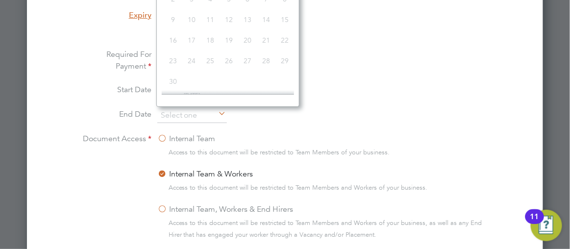
scroll to position [357, 0]
click at [397, 92] on li "Start Date 23 Sep 2025" at bounding box center [285, 96] width 414 height 25
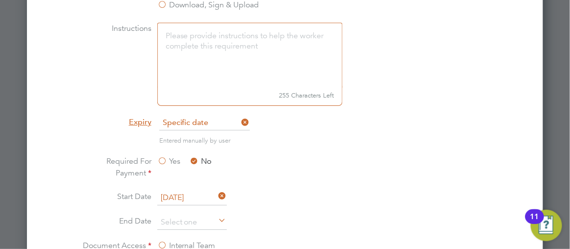
scroll to position [711, 0]
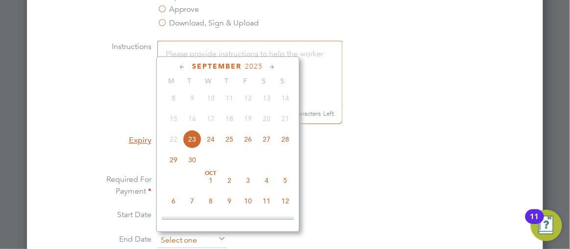
click at [178, 238] on input at bounding box center [192, 240] width 70 height 15
click at [272, 67] on icon at bounding box center [272, 67] width 9 height 11
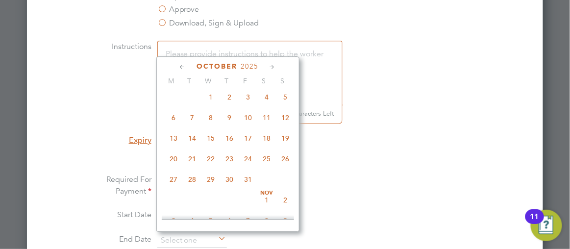
click at [272, 67] on icon at bounding box center [272, 67] width 9 height 11
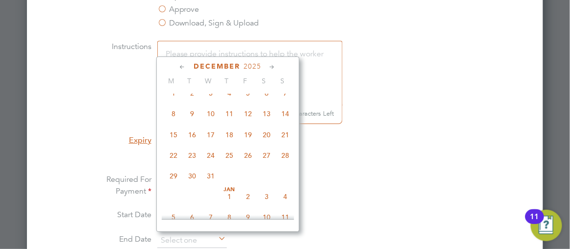
click at [272, 67] on icon at bounding box center [272, 67] width 9 height 11
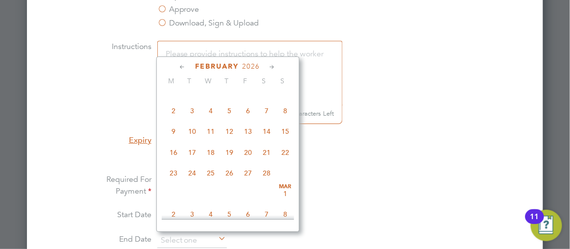
click at [272, 67] on icon at bounding box center [272, 67] width 9 height 11
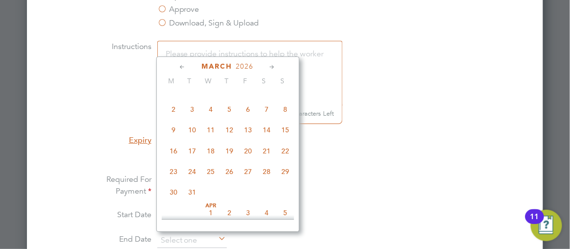
click at [272, 67] on icon at bounding box center [272, 67] width 9 height 11
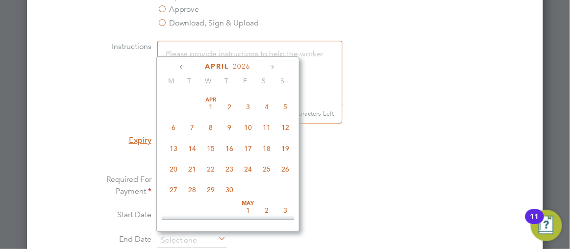
click at [272, 67] on icon at bounding box center [272, 67] width 9 height 11
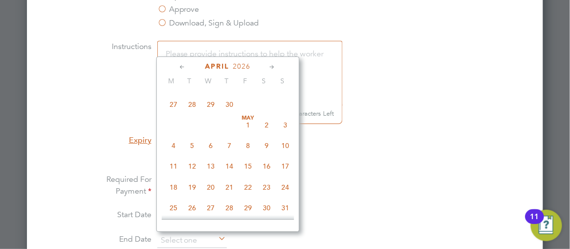
click at [272, 67] on icon at bounding box center [272, 67] width 9 height 11
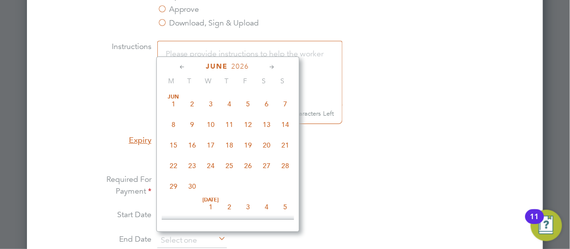
click at [272, 67] on icon at bounding box center [272, 67] width 9 height 11
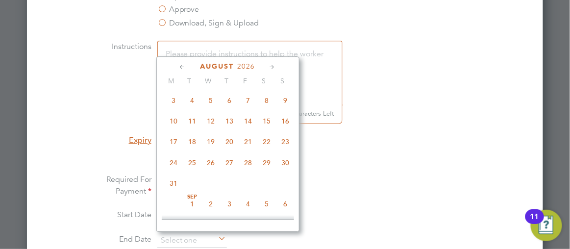
click at [272, 67] on icon at bounding box center [272, 67] width 9 height 11
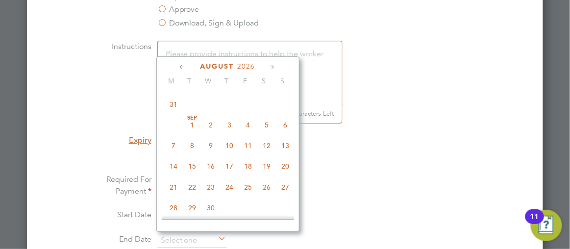
click at [272, 67] on icon at bounding box center [272, 67] width 9 height 11
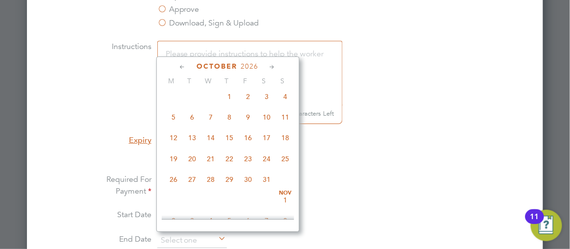
click at [272, 67] on icon at bounding box center [272, 67] width 9 height 11
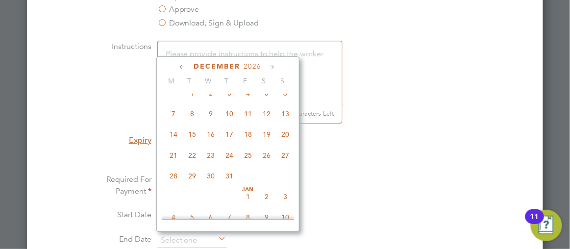
click at [272, 67] on icon at bounding box center [272, 67] width 9 height 11
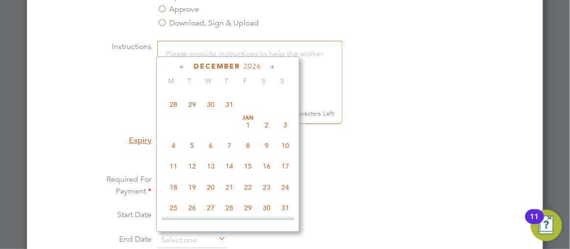
click at [272, 67] on icon at bounding box center [272, 67] width 9 height 11
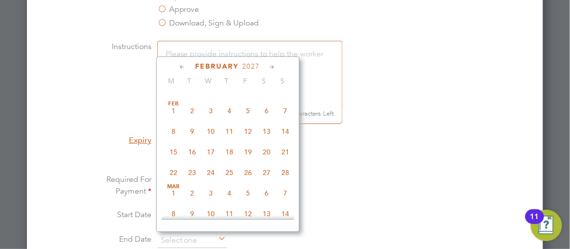
click at [272, 67] on icon at bounding box center [272, 67] width 9 height 11
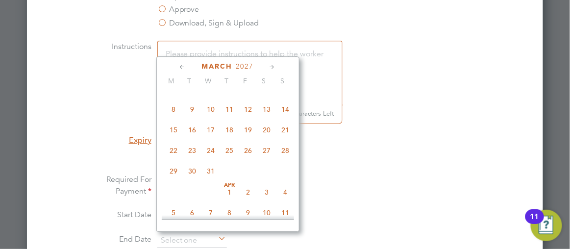
click at [272, 67] on icon at bounding box center [272, 67] width 9 height 11
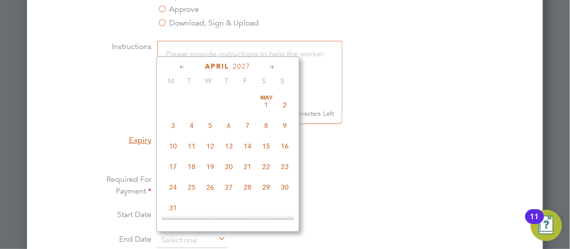
click at [272, 67] on icon at bounding box center [272, 67] width 9 height 11
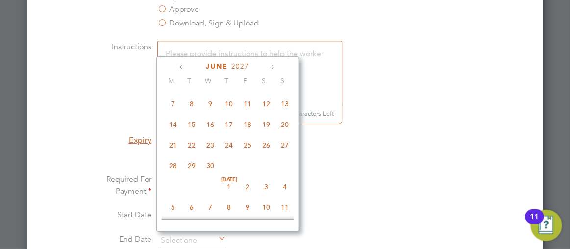
click at [272, 67] on icon at bounding box center [272, 67] width 9 height 11
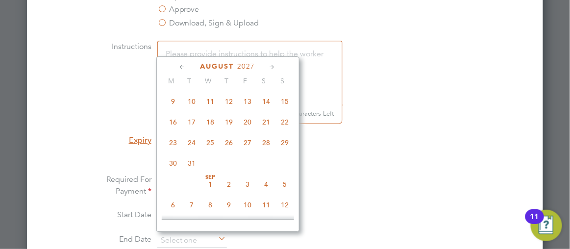
click at [272, 67] on icon at bounding box center [272, 67] width 9 height 11
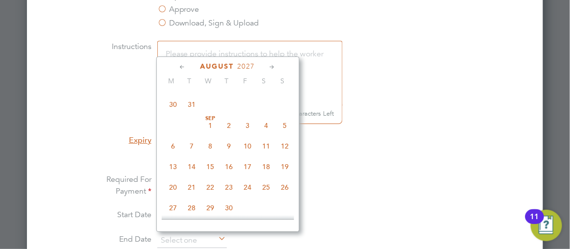
click at [272, 67] on icon at bounding box center [272, 67] width 9 height 11
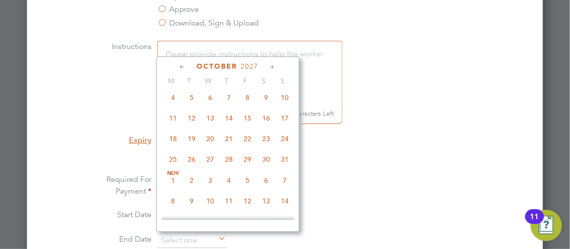
click at [272, 67] on icon at bounding box center [272, 67] width 9 height 11
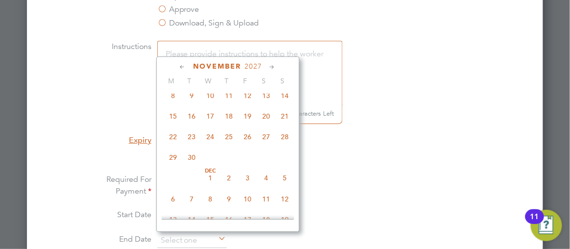
click at [272, 67] on icon at bounding box center [272, 67] width 9 height 11
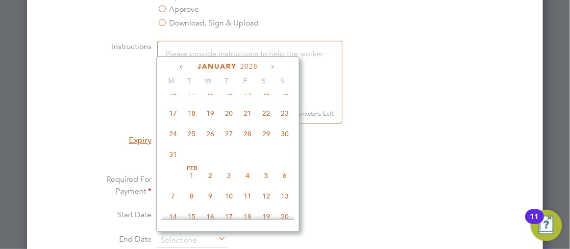
click at [272, 67] on icon at bounding box center [272, 67] width 9 height 11
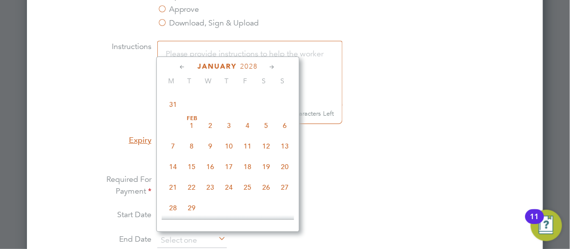
click at [272, 67] on icon at bounding box center [272, 67] width 9 height 11
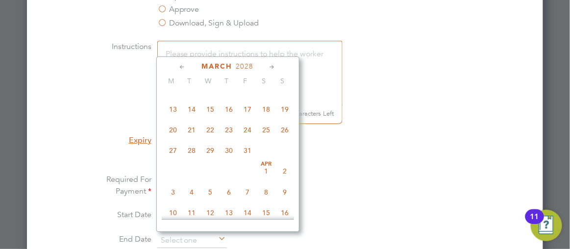
click at [272, 67] on icon at bounding box center [272, 67] width 9 height 11
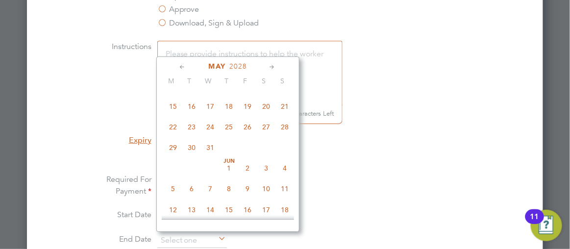
click at [272, 67] on icon at bounding box center [272, 67] width 9 height 11
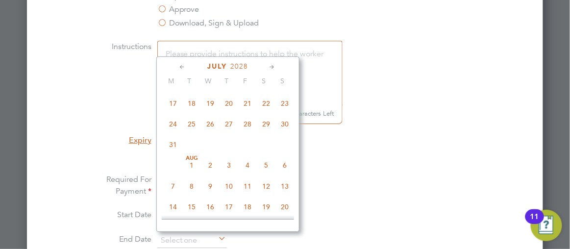
click at [272, 67] on icon at bounding box center [272, 67] width 9 height 11
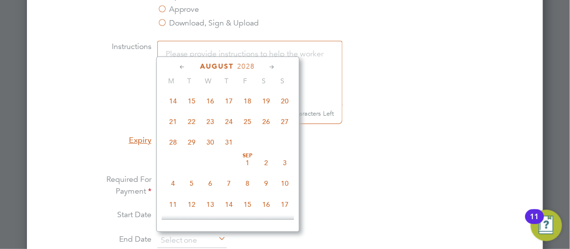
click at [272, 67] on icon at bounding box center [272, 67] width 9 height 11
click at [268, 129] on span "23" at bounding box center [266, 120] width 19 height 19
type input "23 Sep 2028"
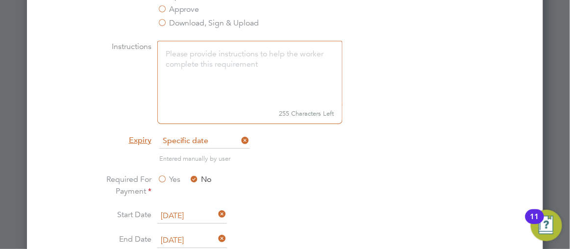
click at [446, 139] on li "Expiry Specific date" at bounding box center [285, 146] width 414 height 25
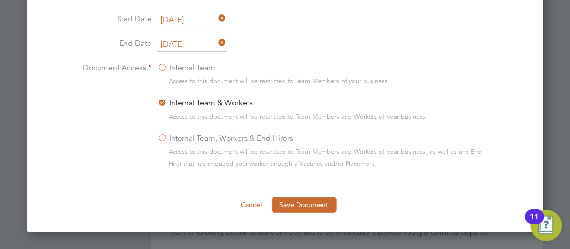
scroll to position [943, 0]
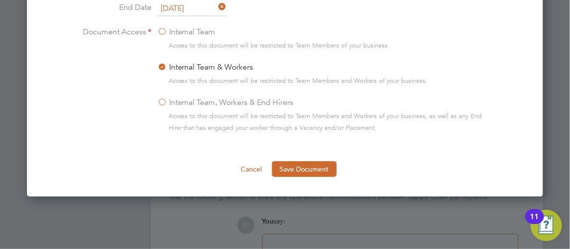
click at [160, 100] on label "Internal Team, Workers & End Hirers" at bounding box center [225, 103] width 136 height 12
click at [0, 0] on input "Internal Team, Workers & End Hirers" at bounding box center [0, 0] width 0 height 0
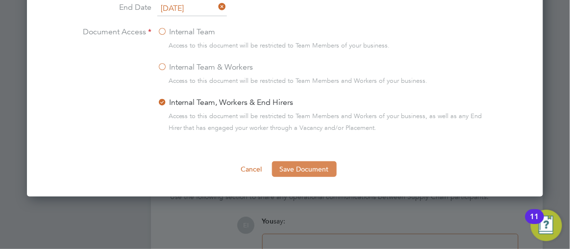
click at [300, 166] on button "Save Document" at bounding box center [304, 169] width 65 height 16
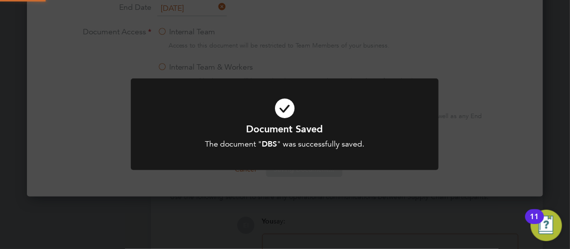
scroll to position [157, 274]
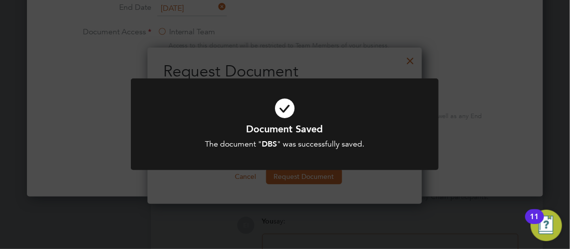
click at [410, 60] on div "Document Saved The document " DBS " was successfully saved. Cancel Okay" at bounding box center [285, 124] width 570 height 249
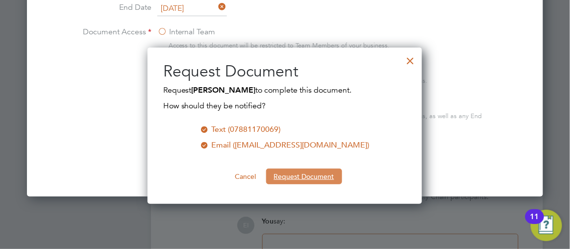
click at [299, 177] on button "Request Document" at bounding box center [304, 177] width 76 height 16
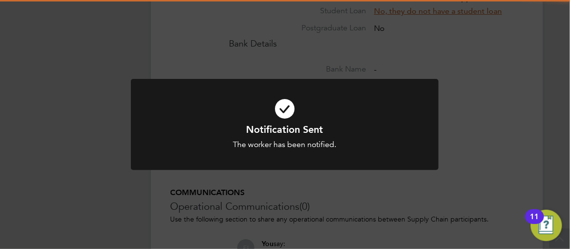
scroll to position [943, 0]
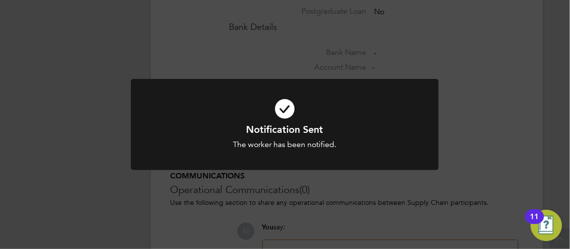
click at [565, 127] on div "Notification Sent The worker has been notified. Cancel Okay" at bounding box center [285, 124] width 570 height 249
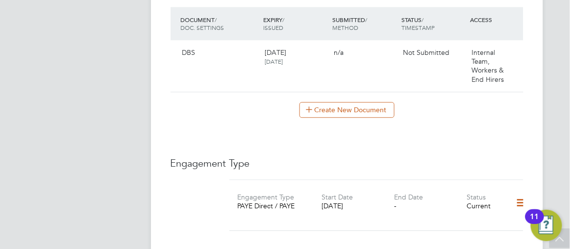
scroll to position [550, 0]
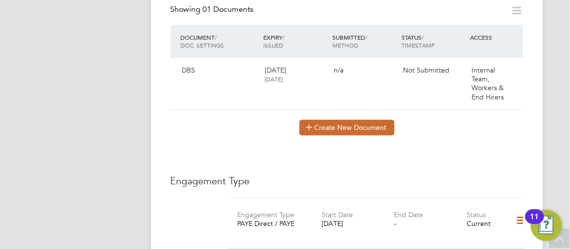
click at [343, 120] on button "Create New Document" at bounding box center [346, 128] width 95 height 16
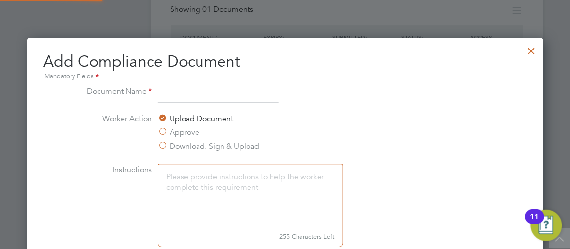
scroll to position [512, 516]
type input "DBS"
click at [436, 144] on li "Worker Action Upload Document Approve Download, Sign & Upload" at bounding box center [285, 138] width 414 height 51
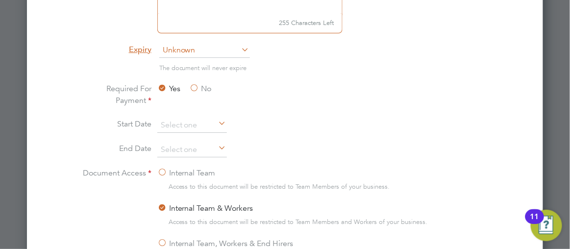
scroll to position [782, 0]
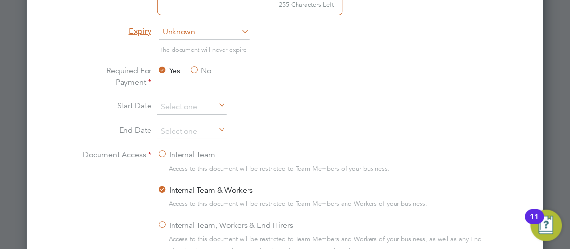
click at [555, 39] on div at bounding box center [285, 124] width 570 height 249
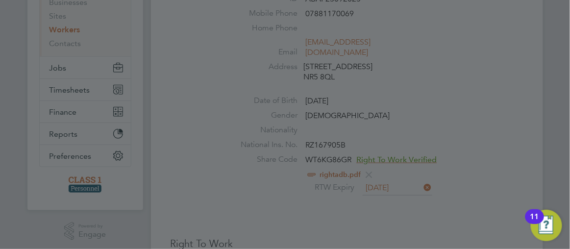
scroll to position [0, 0]
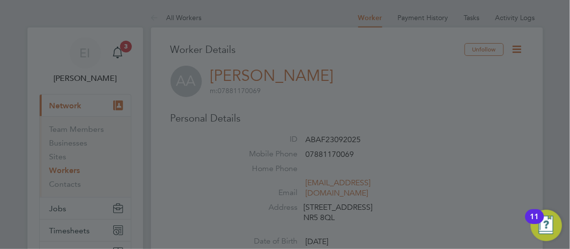
click at [564, 45] on div at bounding box center [285, 124] width 570 height 249
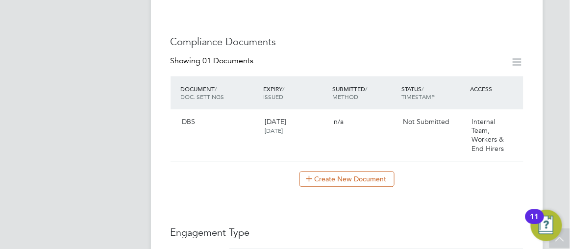
scroll to position [517, 0]
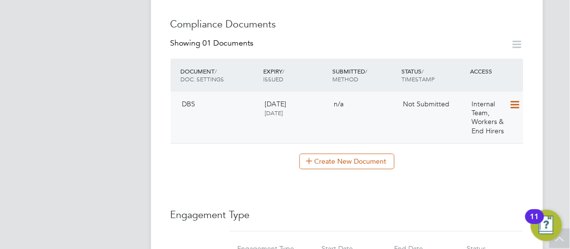
click at [514, 99] on icon at bounding box center [514, 105] width 10 height 12
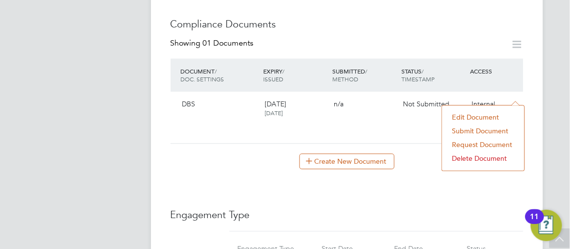
click at [457, 132] on li "Submit Document" at bounding box center [483, 131] width 73 height 14
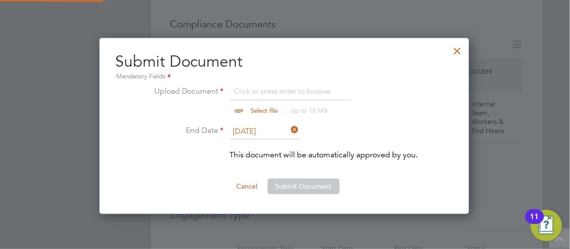
scroll to position [176, 371]
click at [262, 108] on input "file" at bounding box center [274, 99] width 154 height 29
type input "C:\fakepath\dbscheckadb.pdf"
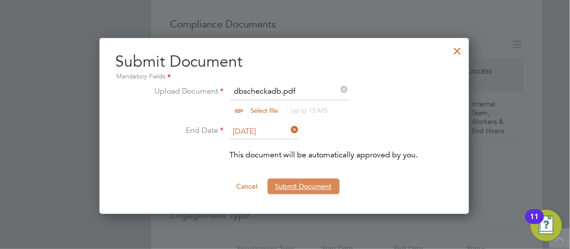
click at [298, 183] on button "Submit Document" at bounding box center [304, 186] width 72 height 16
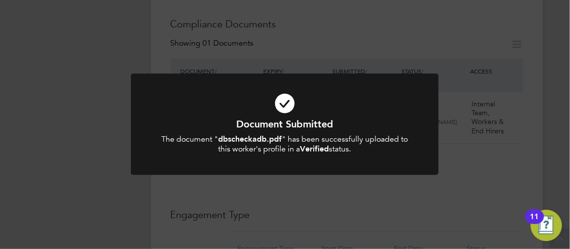
click at [565, 55] on div "Document Submitted The document " dbscheckadb.pdf " has been successfully uploa…" at bounding box center [285, 124] width 570 height 249
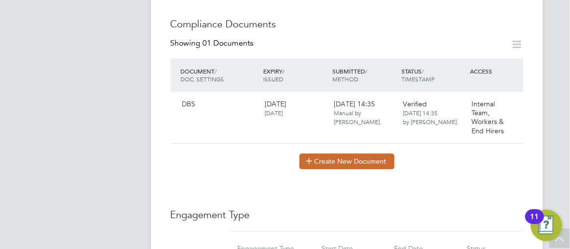
click at [337, 153] on button "Create New Document" at bounding box center [346, 161] width 95 height 16
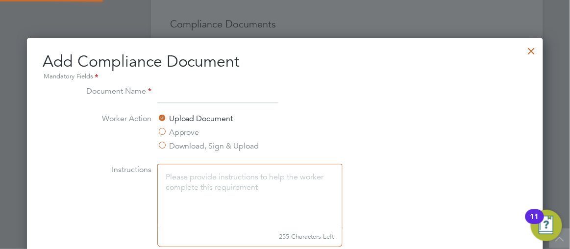
scroll to position [512, 516]
type input "DBS"
click at [390, 141] on li "Worker Action Upload Document Approve Download, Sign & Upload" at bounding box center [285, 138] width 414 height 51
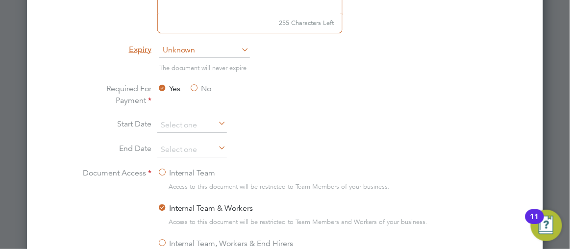
scroll to position [748, 0]
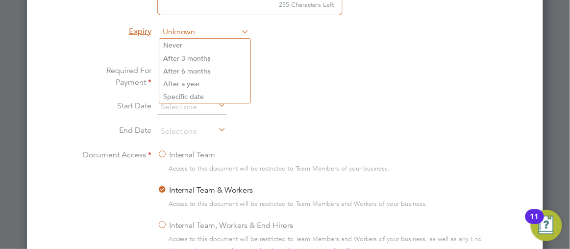
click at [182, 27] on span "Unknown" at bounding box center [204, 32] width 91 height 15
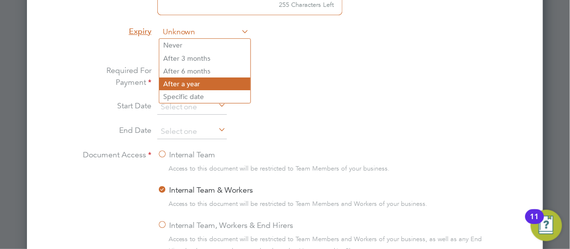
scroll to position [766, 0]
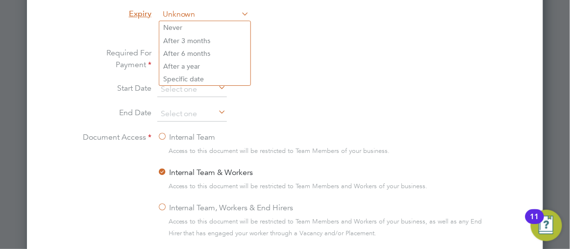
click at [179, 14] on span "Unknown" at bounding box center [204, 14] width 91 height 15
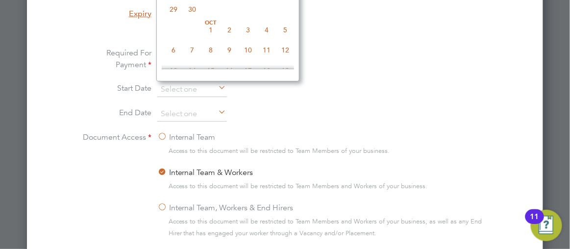
scroll to position [764, 0]
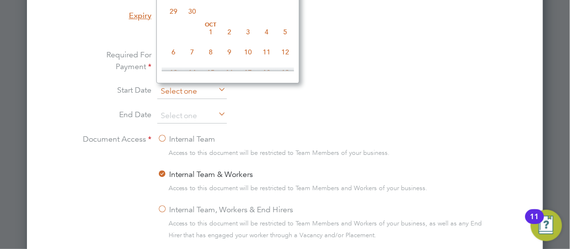
click at [174, 91] on input at bounding box center [192, 91] width 70 height 15
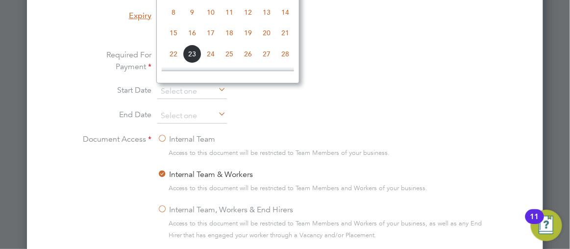
scroll to position [273, 0]
click at [486, 69] on li "Required For Payment Yes No" at bounding box center [285, 66] width 414 height 35
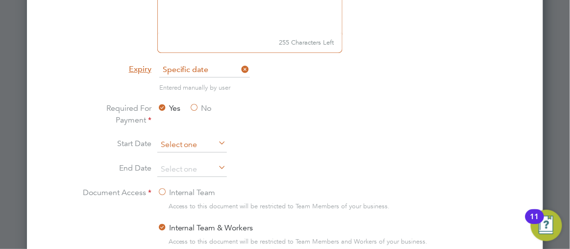
scroll to position [378, 0]
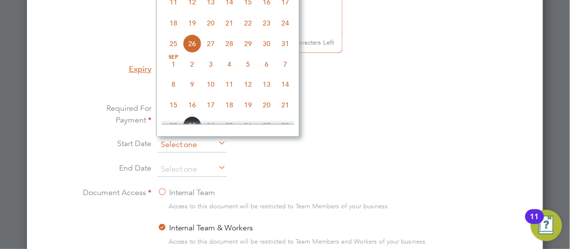
click at [174, 144] on input at bounding box center [192, 145] width 70 height 15
click at [415, 102] on li "Required For Payment Yes No" at bounding box center [285, 119] width 414 height 35
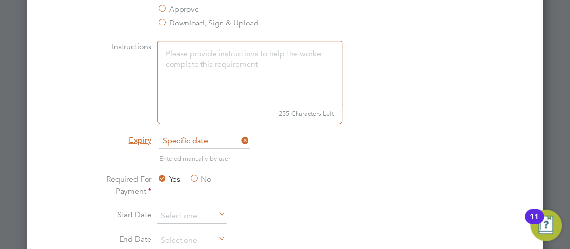
scroll to position [622, 0]
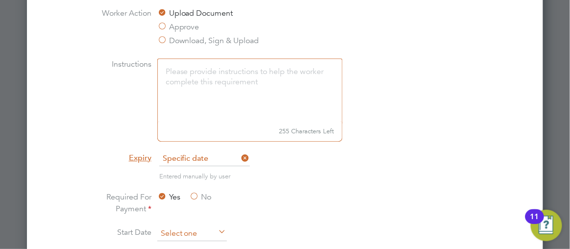
click at [174, 233] on input at bounding box center [192, 233] width 70 height 15
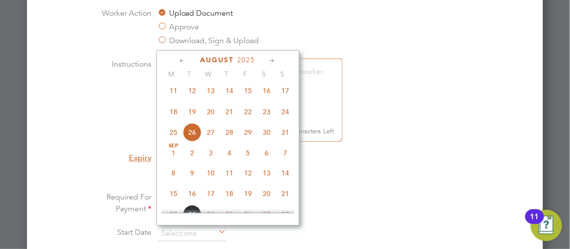
click at [270, 59] on icon at bounding box center [272, 60] width 9 height 11
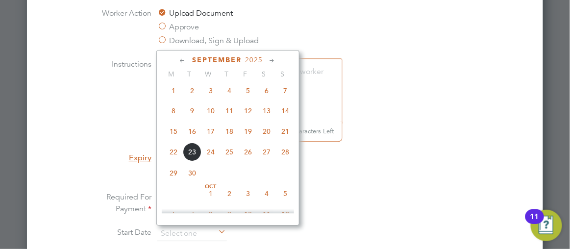
click at [192, 161] on span "23" at bounding box center [192, 152] width 19 height 19
type input "[DATE]"
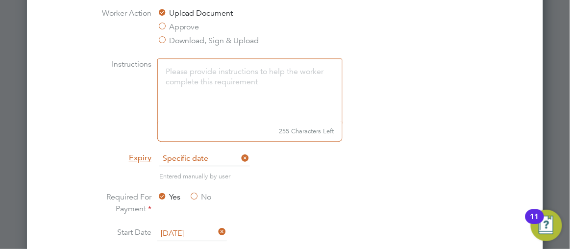
click at [462, 145] on li "Instructions 255 Characters Left" at bounding box center [285, 104] width 414 height 93
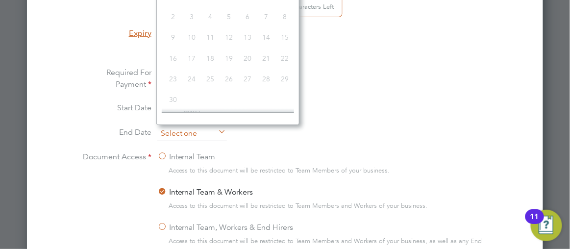
scroll to position [357, 0]
click at [174, 131] on input at bounding box center [192, 133] width 70 height 15
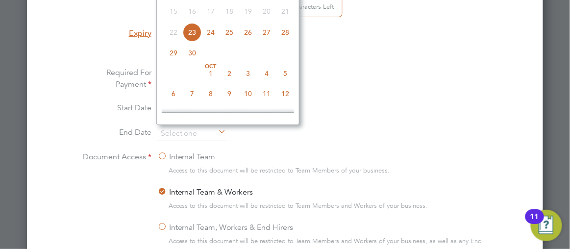
click at [459, 91] on li "Required For Payment Yes No" at bounding box center [285, 84] width 414 height 35
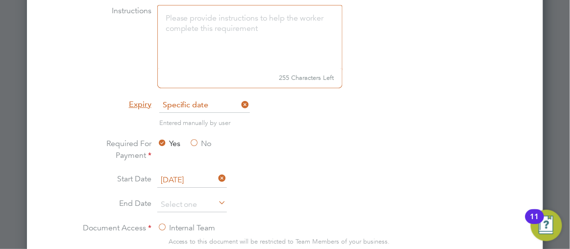
scroll to position [657, 0]
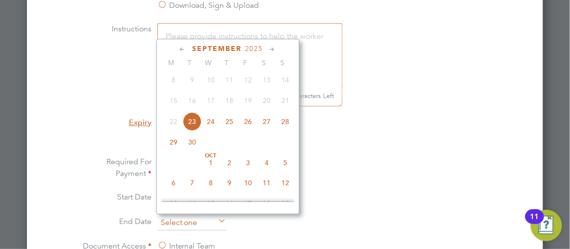
click at [179, 223] on input at bounding box center [192, 223] width 70 height 15
click at [271, 47] on icon at bounding box center [272, 49] width 9 height 11
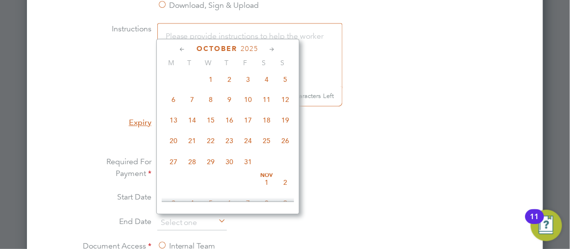
click at [271, 47] on icon at bounding box center [272, 49] width 9 height 11
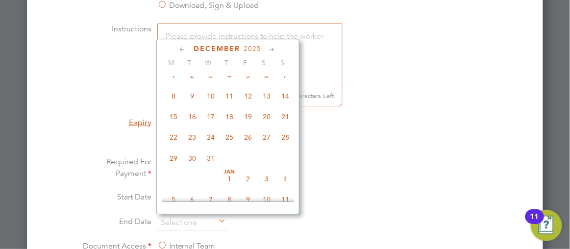
click at [271, 47] on icon at bounding box center [272, 49] width 9 height 11
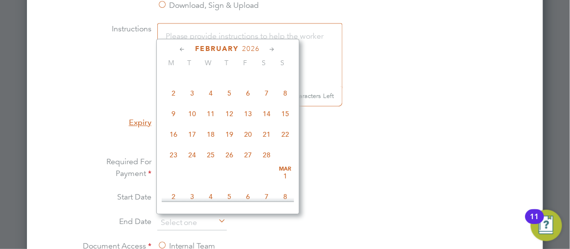
click at [271, 47] on icon at bounding box center [272, 49] width 9 height 11
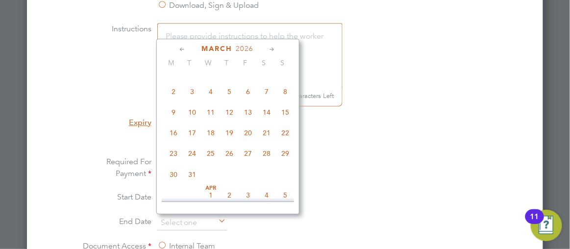
click at [271, 47] on icon at bounding box center [272, 49] width 9 height 11
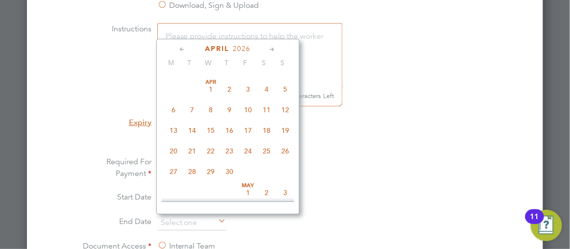
click at [271, 47] on icon at bounding box center [272, 49] width 9 height 11
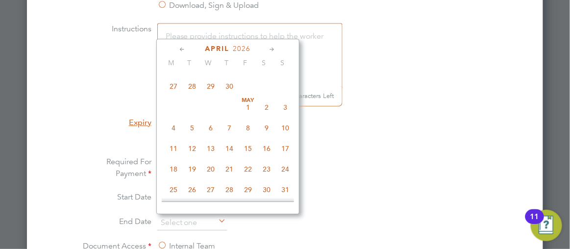
click at [271, 47] on icon at bounding box center [272, 49] width 9 height 11
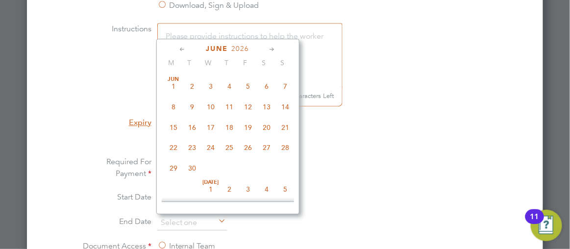
click at [271, 47] on icon at bounding box center [272, 49] width 9 height 11
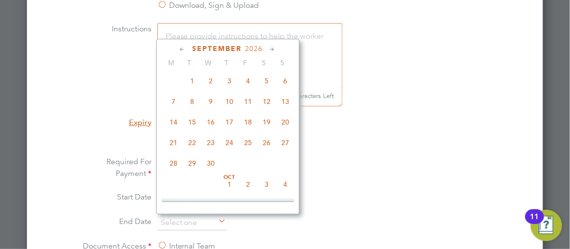
click at [271, 47] on icon at bounding box center [272, 49] width 9 height 11
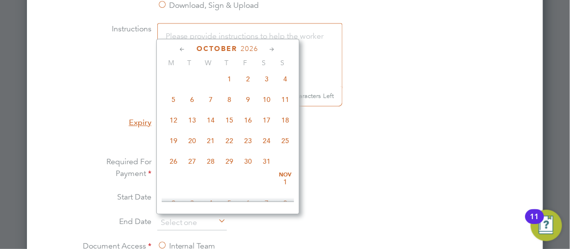
click at [271, 47] on icon at bounding box center [272, 49] width 9 height 11
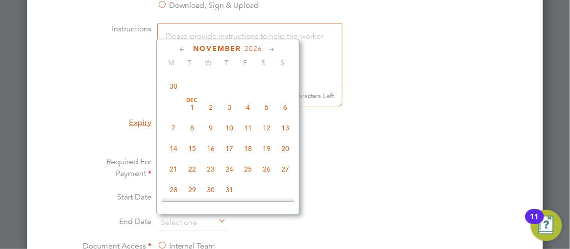
click at [271, 47] on icon at bounding box center [272, 49] width 9 height 11
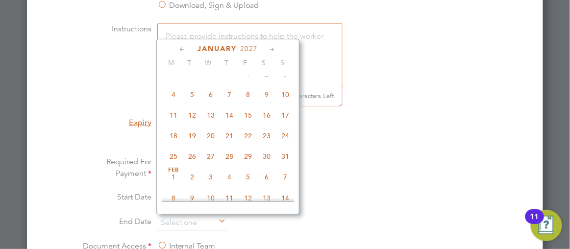
click at [271, 47] on icon at bounding box center [272, 49] width 9 height 11
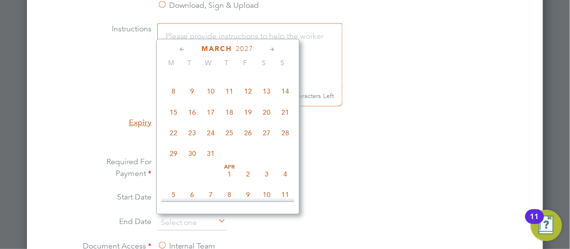
click at [271, 47] on icon at bounding box center [272, 49] width 9 height 11
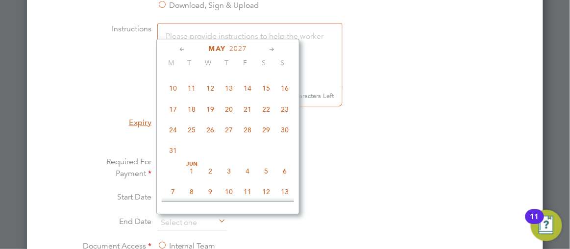
click at [271, 47] on icon at bounding box center [272, 49] width 9 height 11
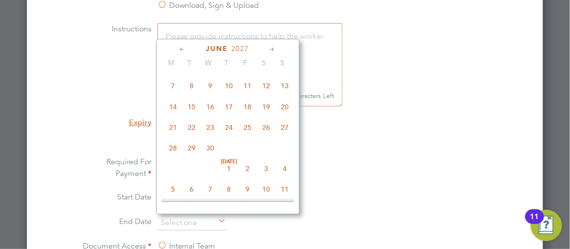
click at [271, 47] on icon at bounding box center [272, 49] width 9 height 11
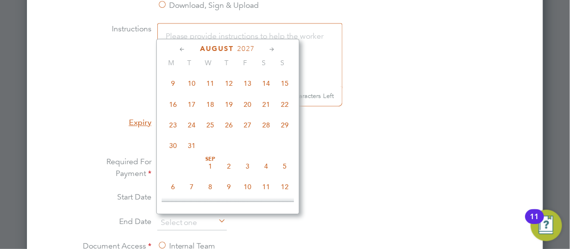
click at [271, 47] on icon at bounding box center [272, 49] width 9 height 11
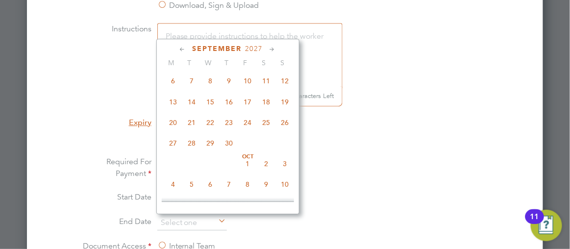
click at [271, 47] on icon at bounding box center [272, 49] width 9 height 11
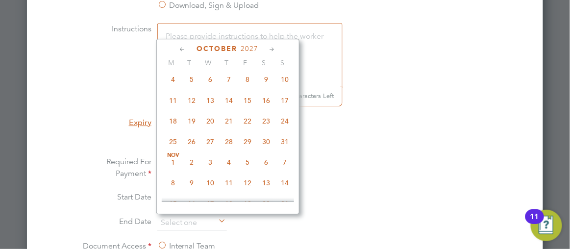
click at [271, 47] on icon at bounding box center [272, 49] width 9 height 11
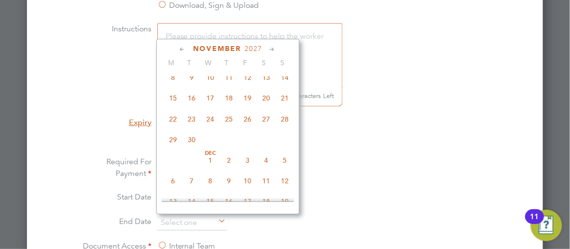
click at [271, 47] on icon at bounding box center [272, 49] width 9 height 11
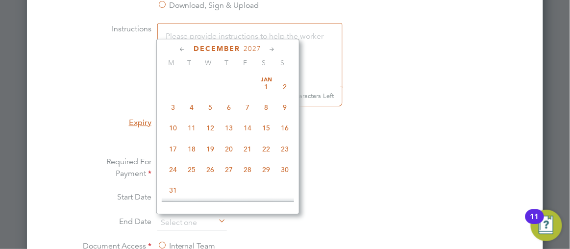
click at [271, 47] on icon at bounding box center [272, 49] width 9 height 11
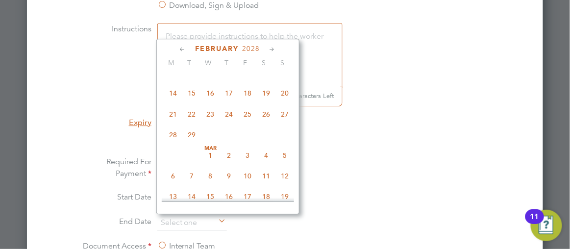
click at [271, 47] on icon at bounding box center [272, 49] width 9 height 11
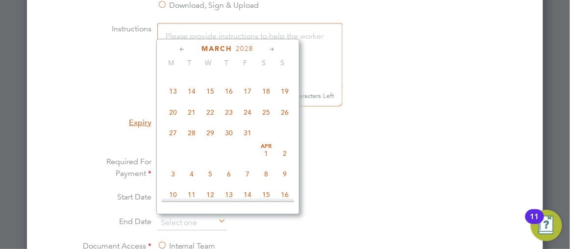
click at [271, 47] on icon at bounding box center [272, 49] width 9 height 11
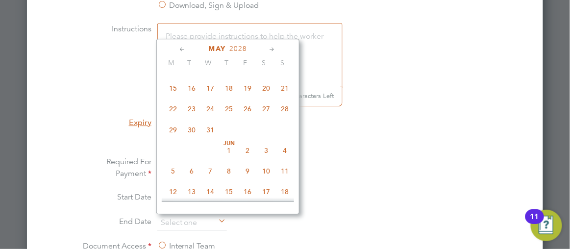
click at [271, 47] on icon at bounding box center [272, 49] width 9 height 11
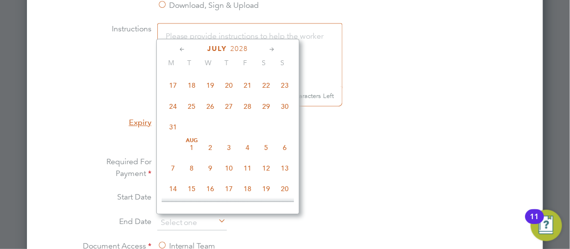
click at [271, 47] on icon at bounding box center [272, 49] width 9 height 11
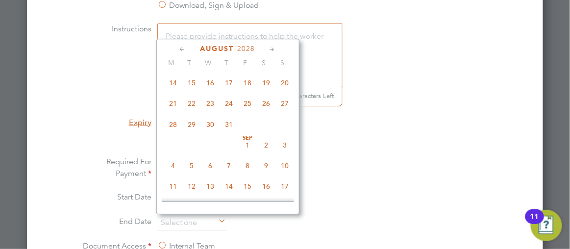
click at [271, 47] on icon at bounding box center [272, 49] width 9 height 11
click at [267, 111] on span "23" at bounding box center [266, 102] width 19 height 19
type input "23 Sep 2028"
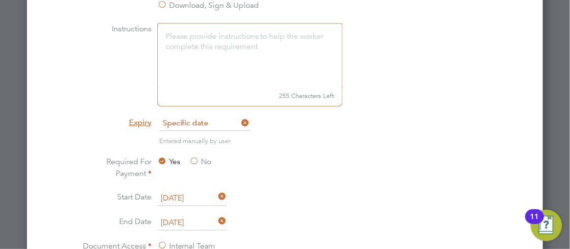
click at [490, 128] on li "Expiry Specific date" at bounding box center [285, 128] width 414 height 25
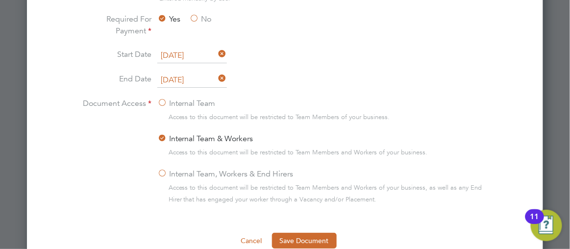
scroll to position [871, 0]
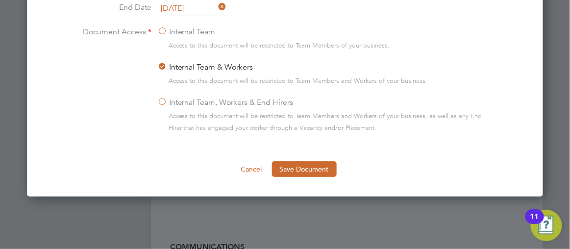
click at [161, 97] on label "Internal Team, Workers & End Hirers" at bounding box center [225, 103] width 136 height 12
click at [0, 0] on input "Internal Team, Workers & End Hirers" at bounding box center [0, 0] width 0 height 0
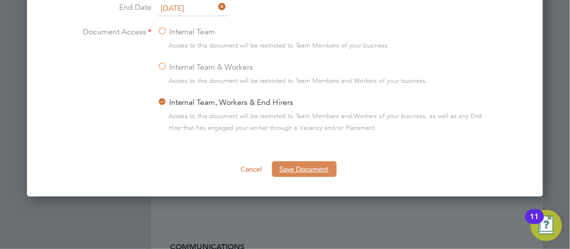
click at [307, 169] on button "Save Document" at bounding box center [304, 169] width 65 height 16
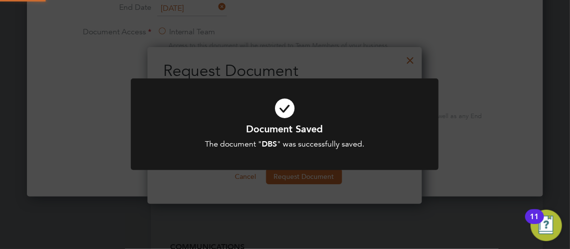
scroll to position [157, 274]
click at [511, 109] on div "Document Saved The document " DBS " was successfully saved. Cancel Okay" at bounding box center [285, 124] width 570 height 249
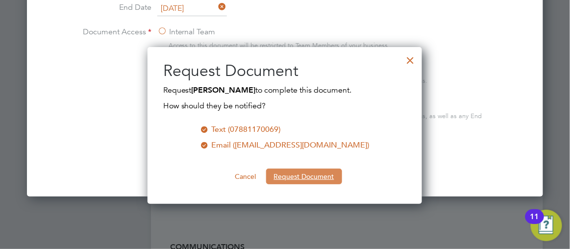
click at [296, 178] on button "Request Document" at bounding box center [304, 177] width 76 height 16
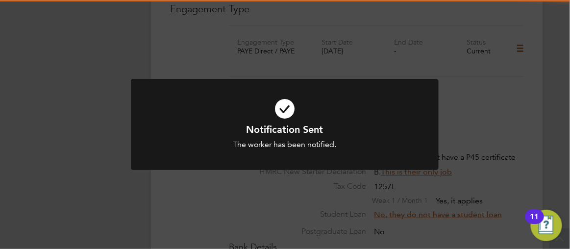
scroll to position [871, 0]
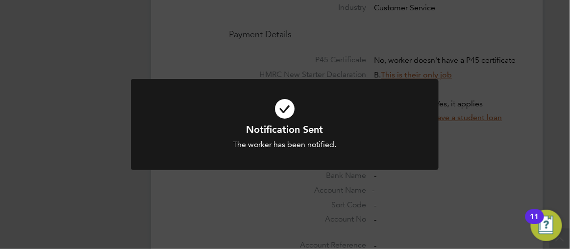
click at [565, 137] on div "Notification Sent The worker has been notified. Cancel Okay" at bounding box center [285, 124] width 570 height 249
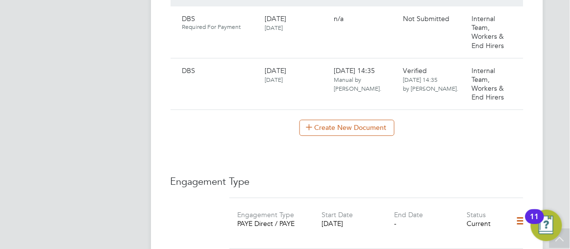
scroll to position [531, 0]
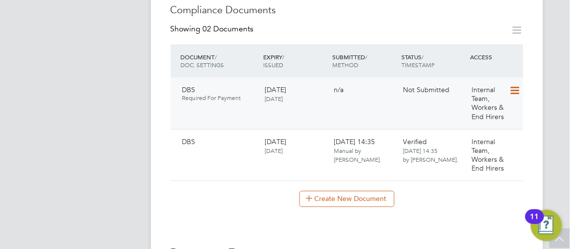
click at [513, 85] on icon at bounding box center [514, 91] width 10 height 12
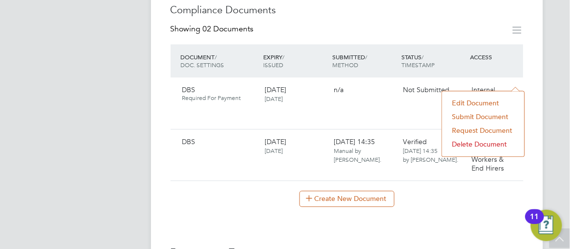
click at [468, 117] on li "Submit Document" at bounding box center [483, 117] width 73 height 14
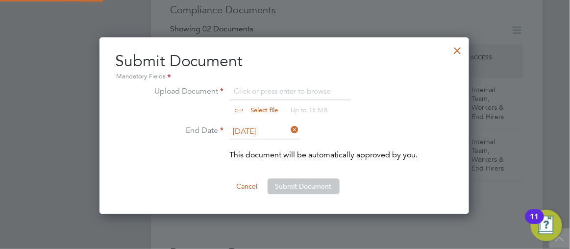
scroll to position [176, 371]
click at [255, 109] on input "file" at bounding box center [274, 99] width 154 height 29
type input "C:\fakepath\dbsadb.pdf"
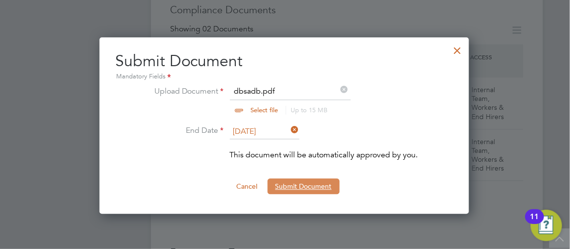
click at [290, 187] on button "Submit Document" at bounding box center [304, 186] width 72 height 16
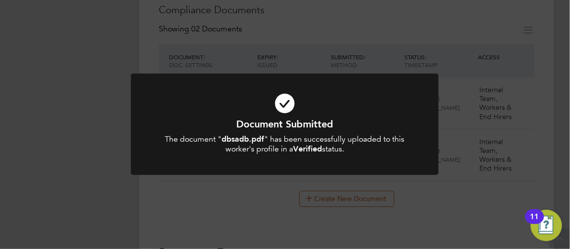
click at [83, 63] on div "Document Submitted The document " dbsadb.pdf " has been successfully uploaded t…" at bounding box center [285, 124] width 570 height 249
